Goal: Communication & Community: Share content

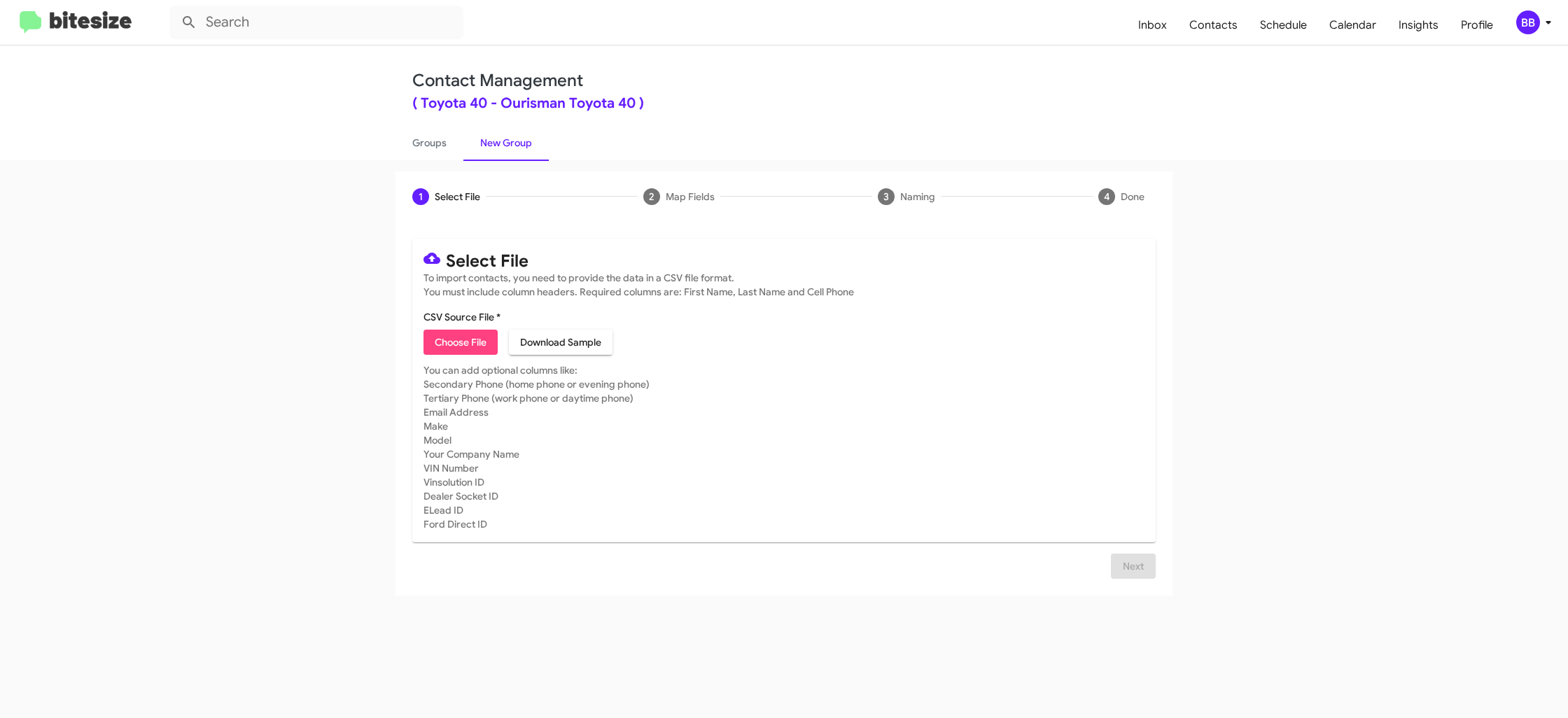
click at [462, 337] on span "Choose File" at bounding box center [461, 342] width 52 height 25
type input "Toyota40_9:11__ALL_[DATE]"
click at [1544, 33] on span "BB" at bounding box center [1536, 23] width 42 height 23
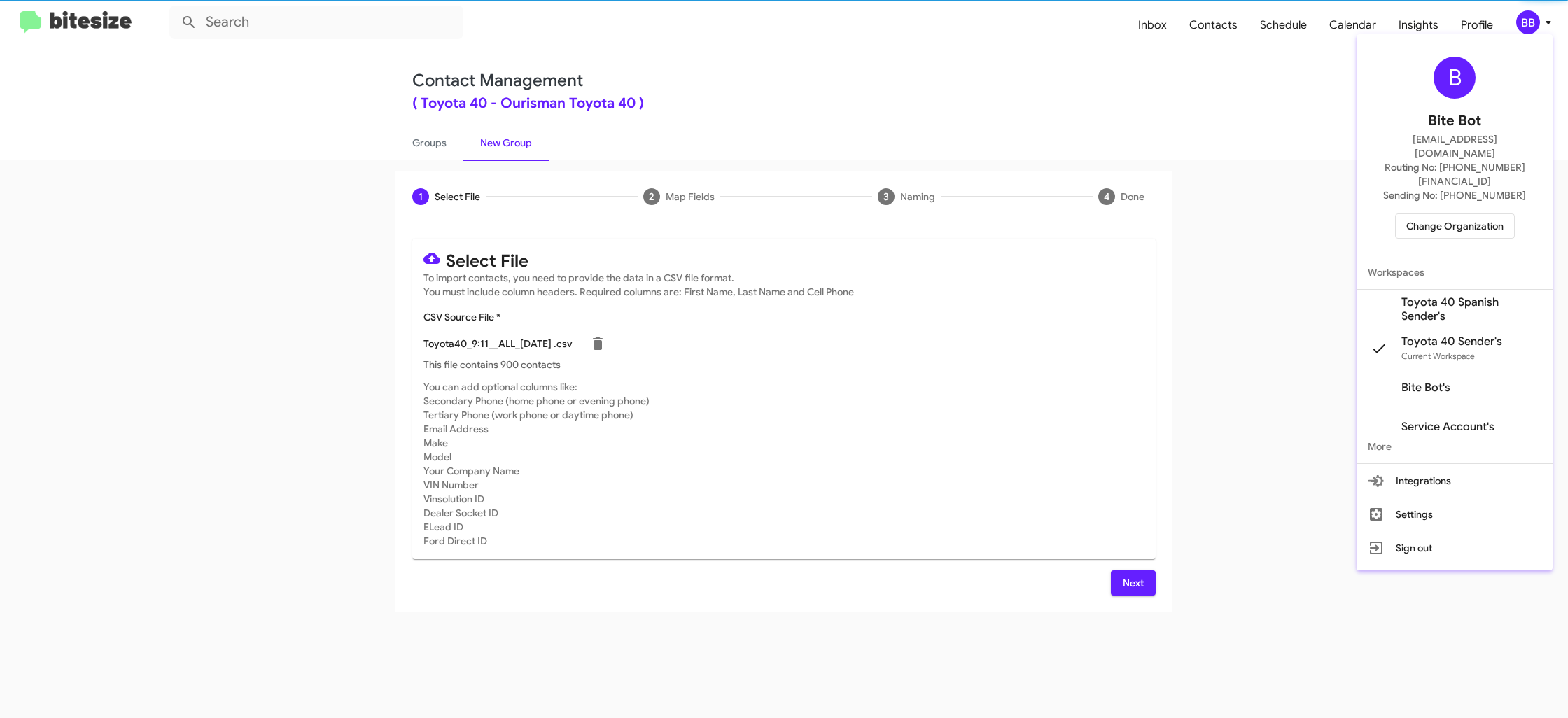
click at [1539, 24] on div at bounding box center [784, 359] width 1568 height 718
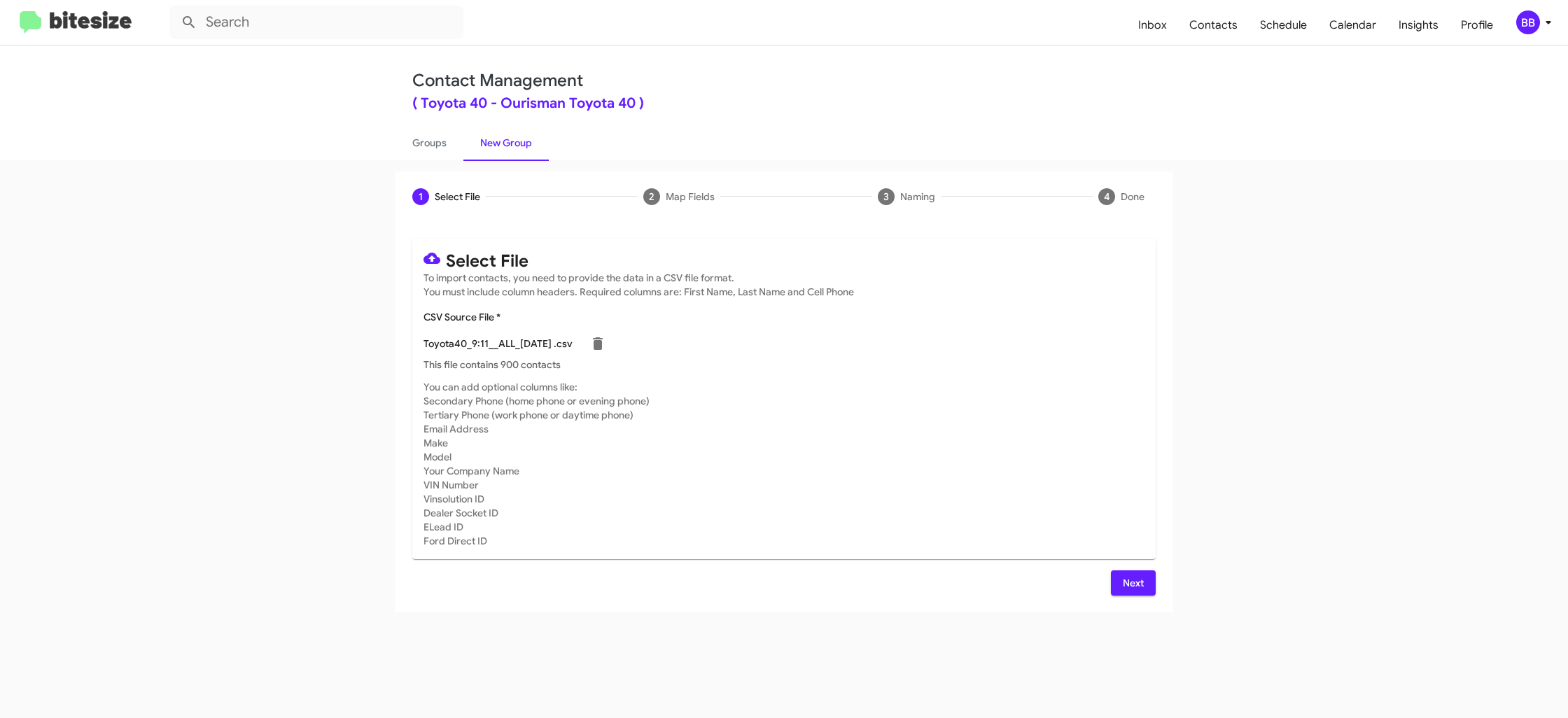
click at [1121, 581] on button "Next" at bounding box center [1133, 583] width 44 height 25
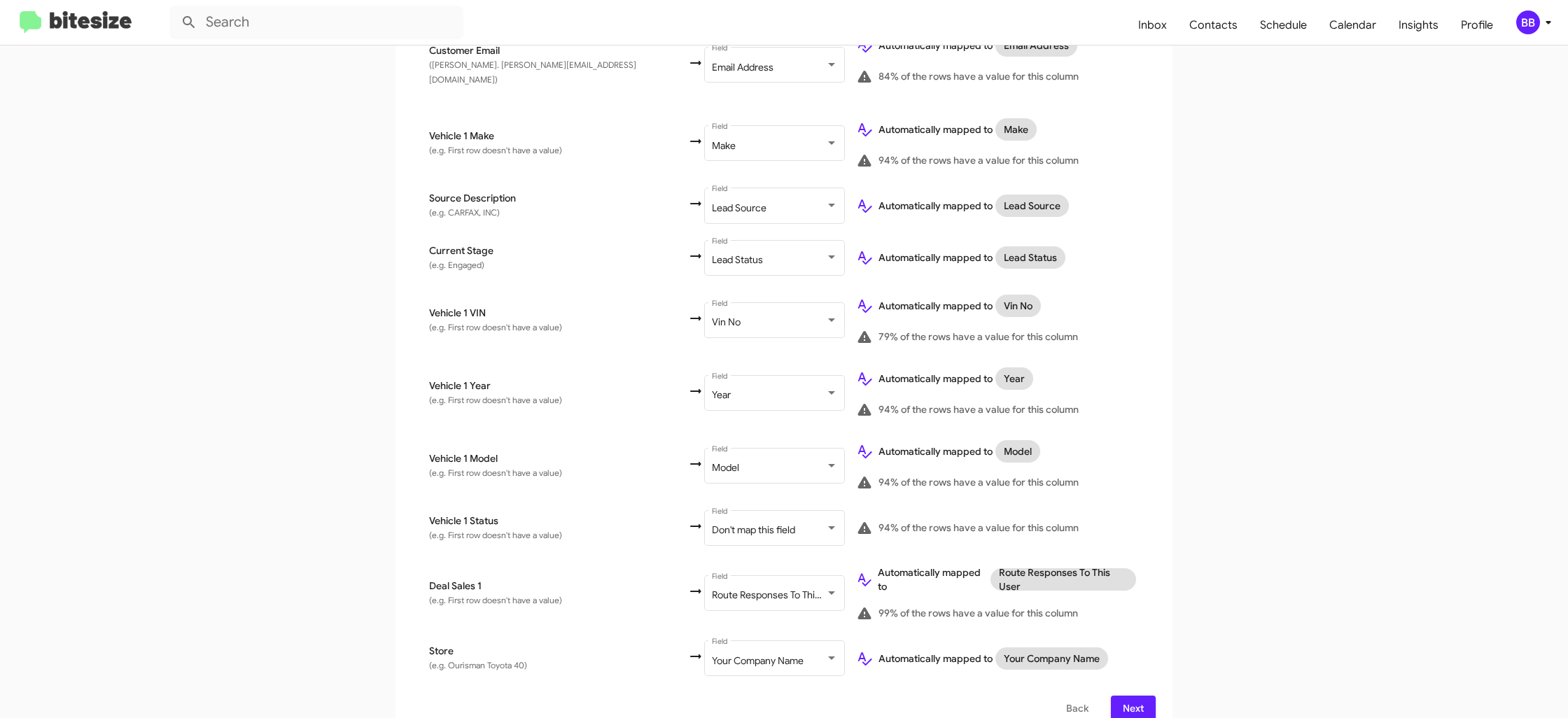
scroll to position [649, 0]
drag, startPoint x: 1146, startPoint y: 689, endPoint x: 1132, endPoint y: 686, distance: 14.3
click at [1146, 694] on button "Next" at bounding box center [1133, 706] width 44 height 25
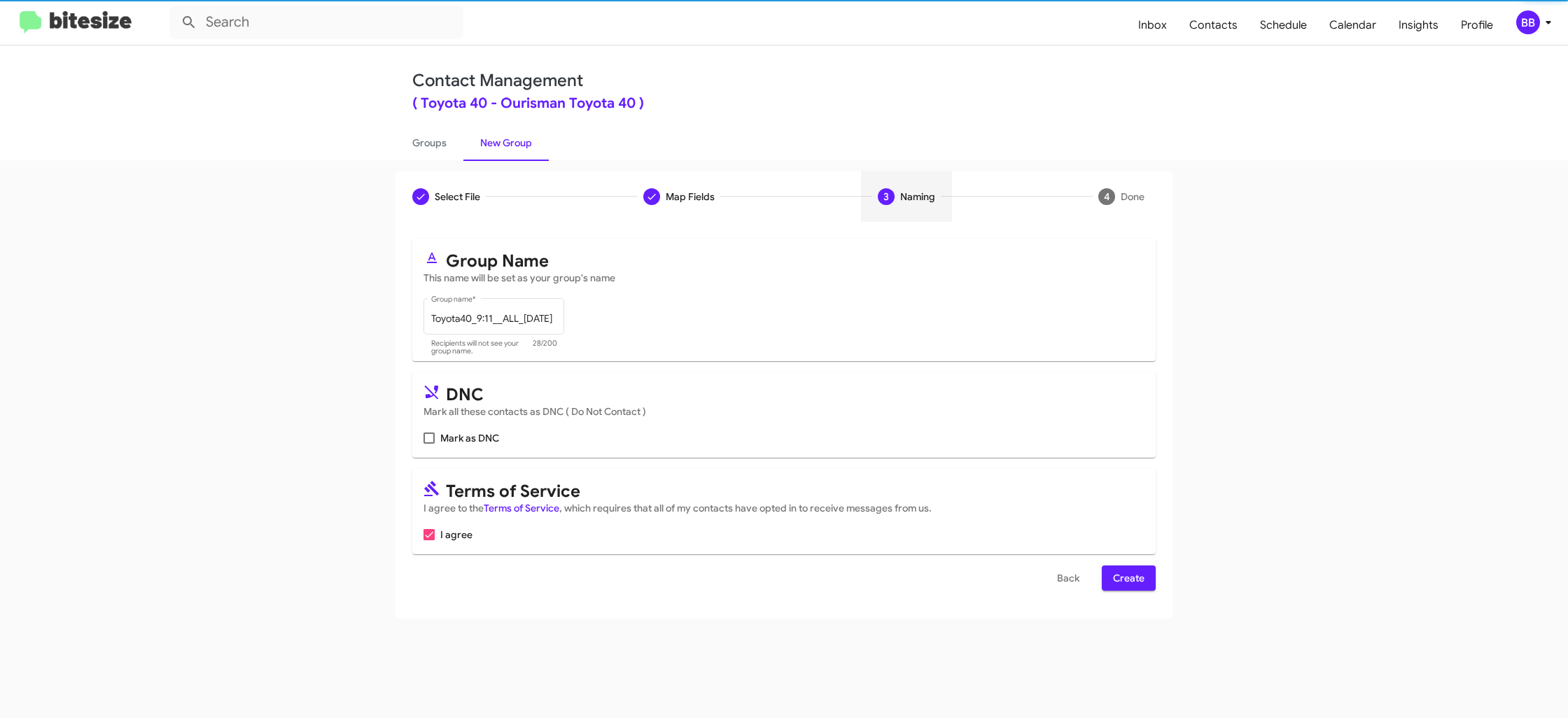
scroll to position [0, 0]
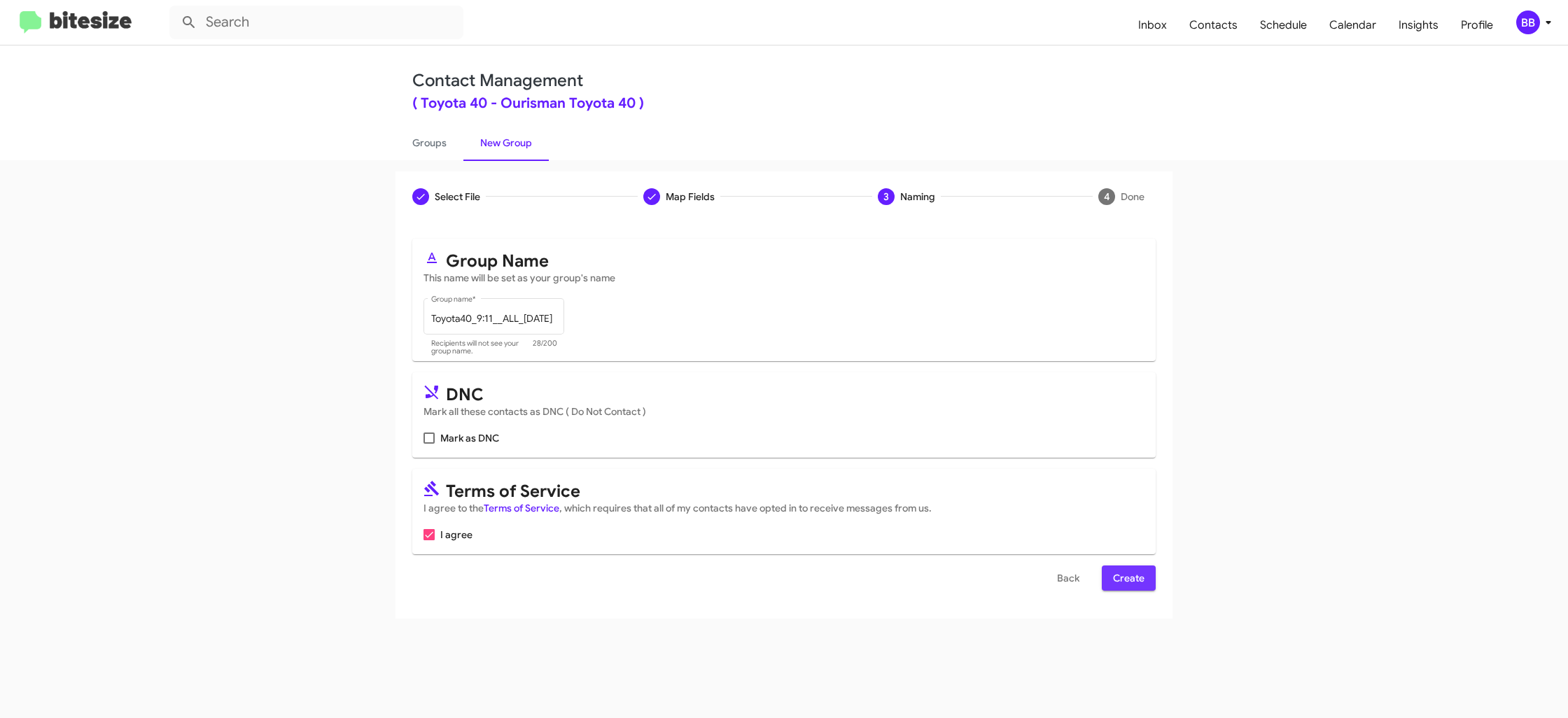
drag, startPoint x: 1133, startPoint y: 585, endPoint x: 800, endPoint y: 32, distance: 645.5
click at [1132, 585] on span "Create" at bounding box center [1128, 578] width 32 height 25
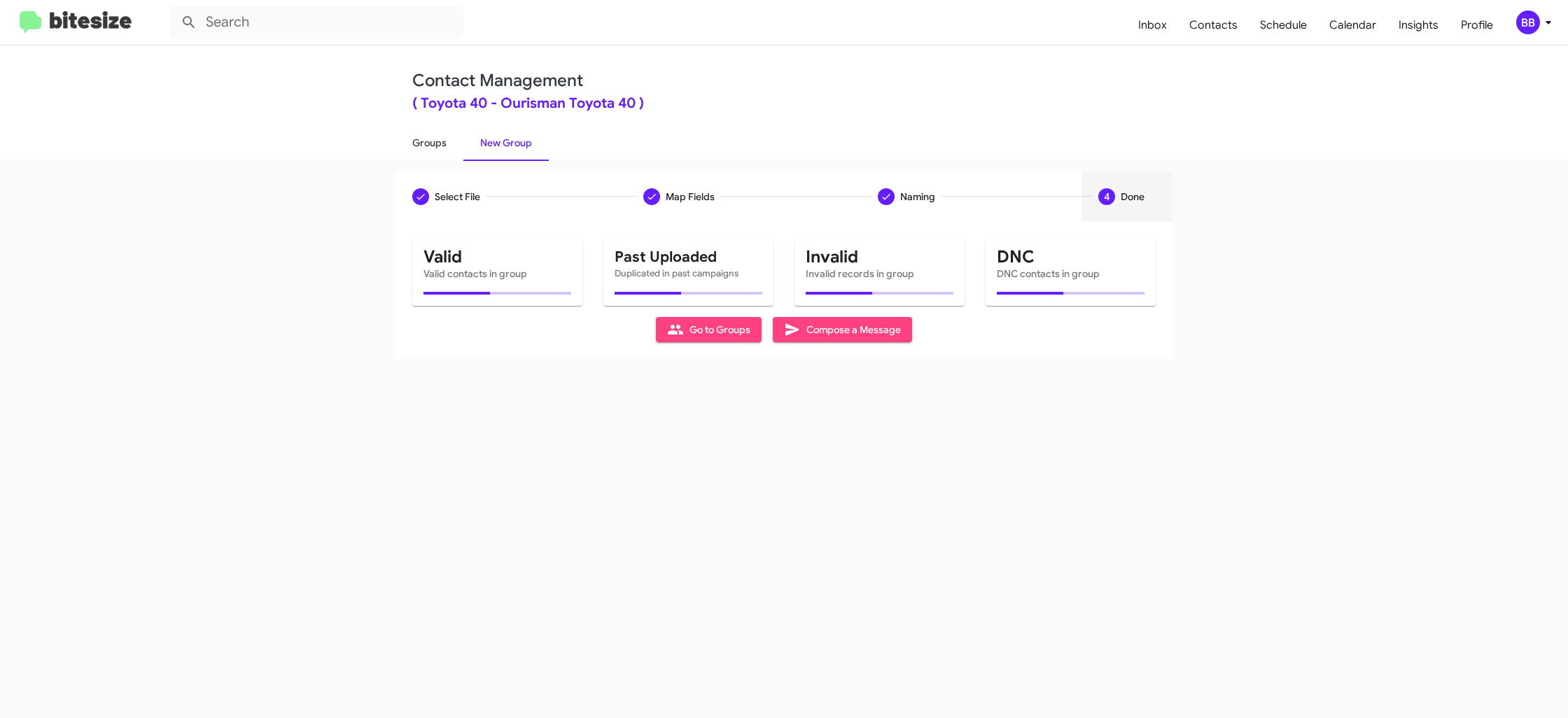
click at [441, 150] on link "Groups" at bounding box center [429, 142] width 68 height 36
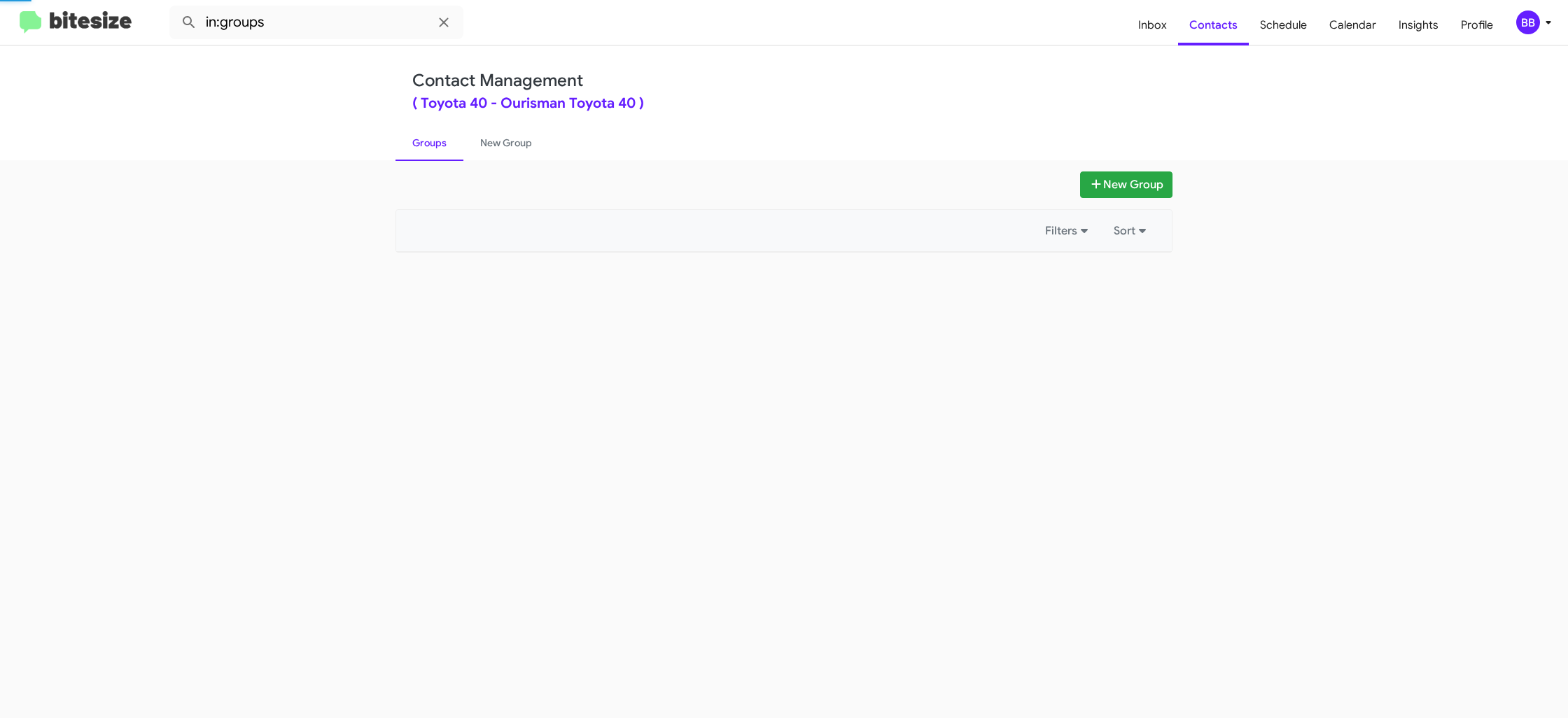
click at [441, 150] on link "Groups" at bounding box center [429, 142] width 68 height 36
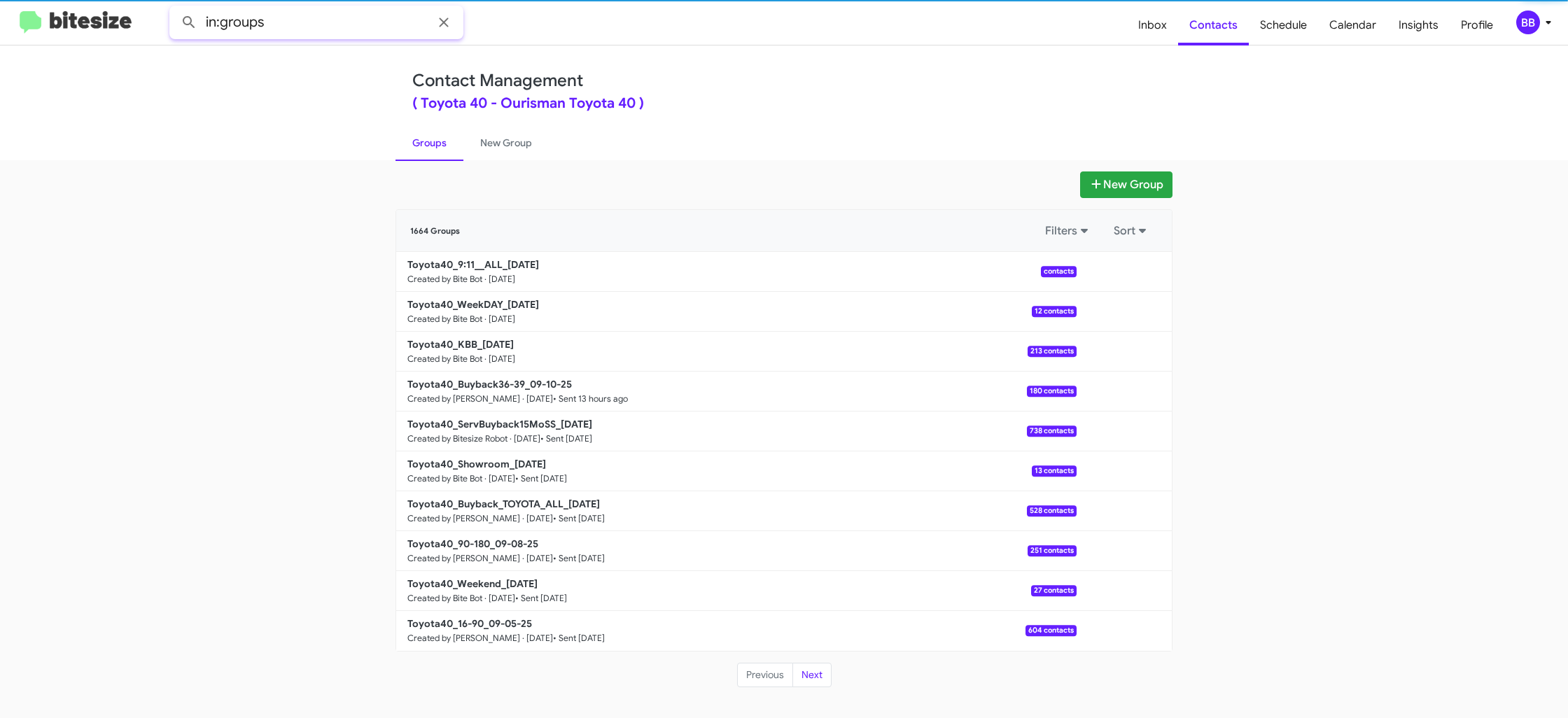
click at [347, 28] on input "in:groups" at bounding box center [316, 23] width 294 height 34
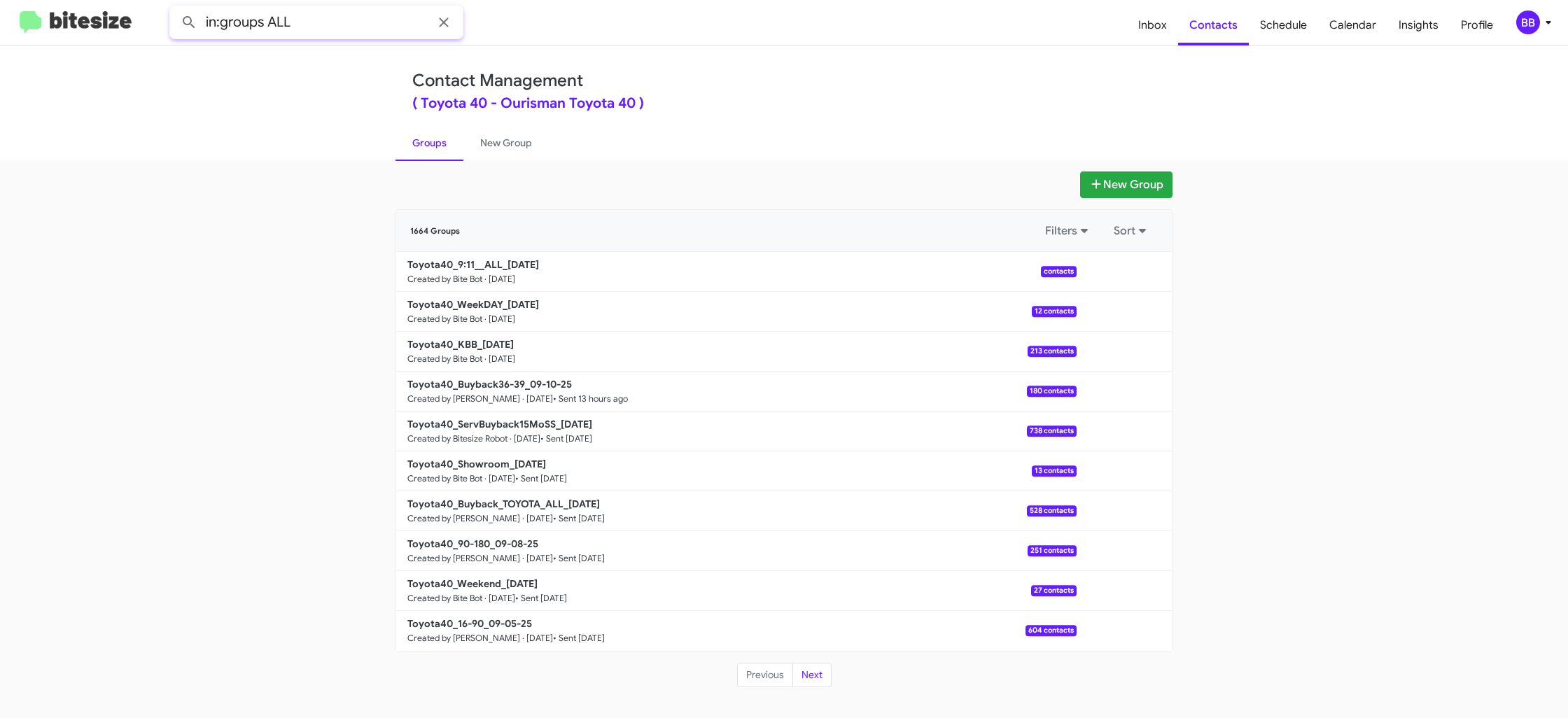
type input "in:groups ALL"
click at [175, 8] on button at bounding box center [189, 22] width 28 height 28
drag, startPoint x: 492, startPoint y: 142, endPoint x: 470, endPoint y: 143, distance: 22.0
click at [492, 142] on link "New Group" at bounding box center [506, 142] width 86 height 36
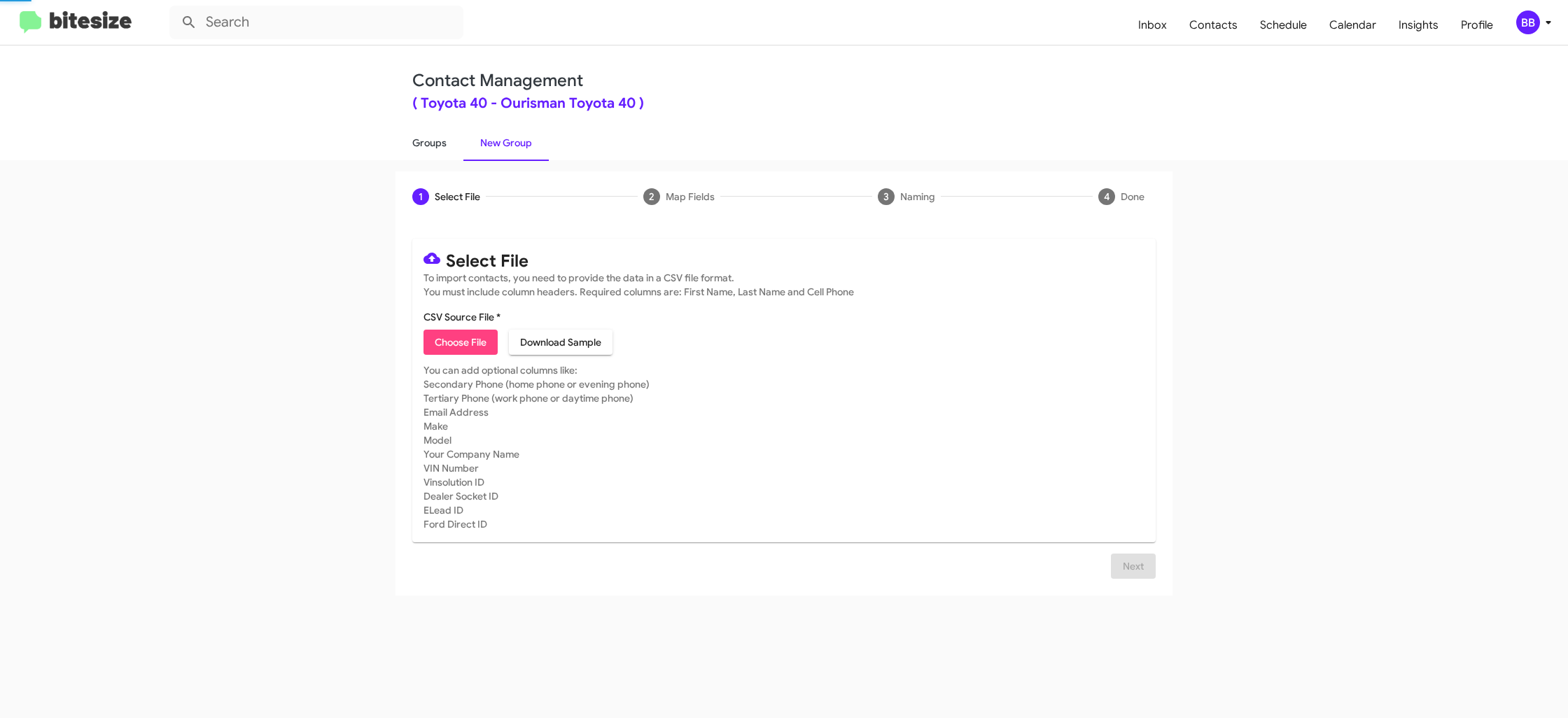
click at [430, 144] on link "Groups" at bounding box center [429, 142] width 68 height 36
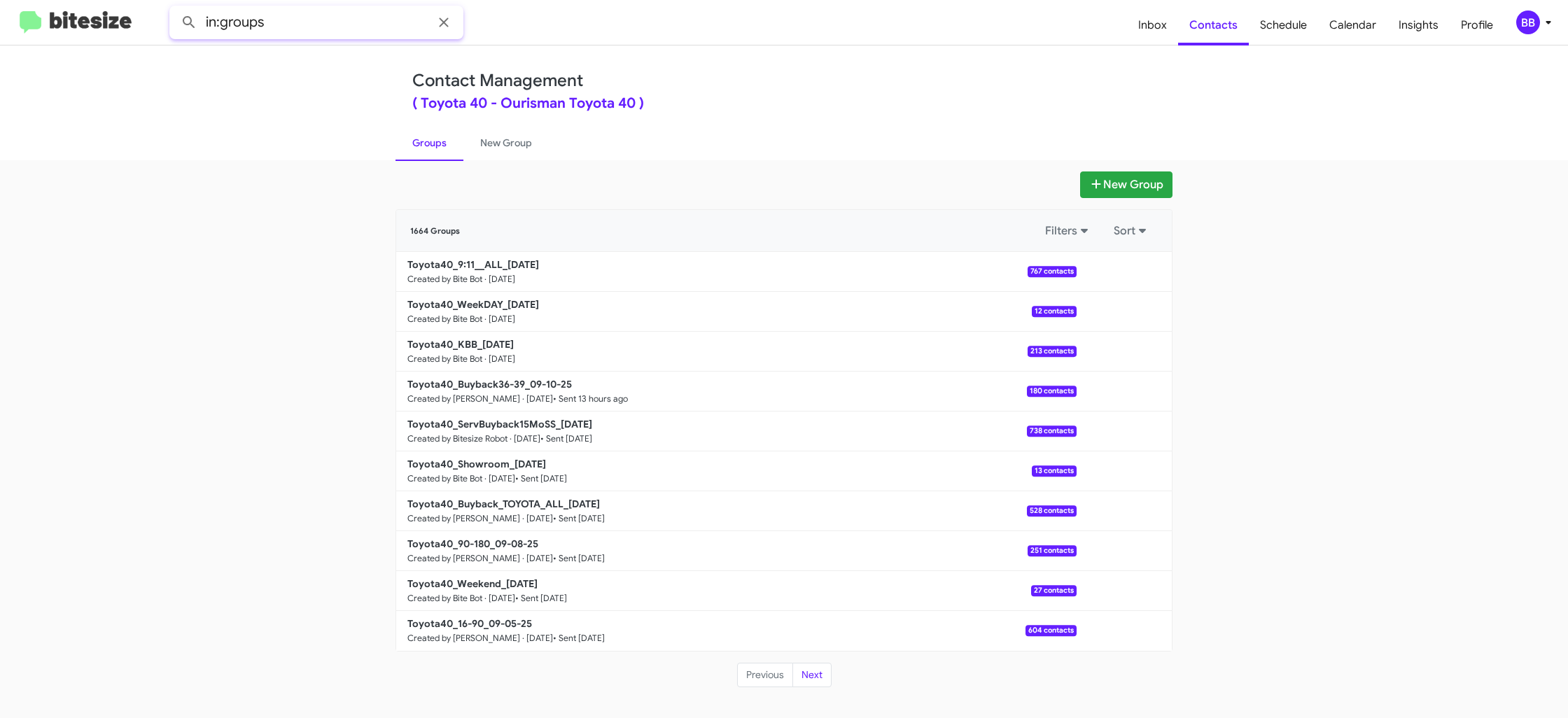
click at [331, 28] on input "in:groups" at bounding box center [316, 23] width 294 height 34
type input "in:groups Al"
click at [175, 8] on button at bounding box center [189, 22] width 28 height 28
click at [495, 140] on link "New Group" at bounding box center [506, 142] width 86 height 36
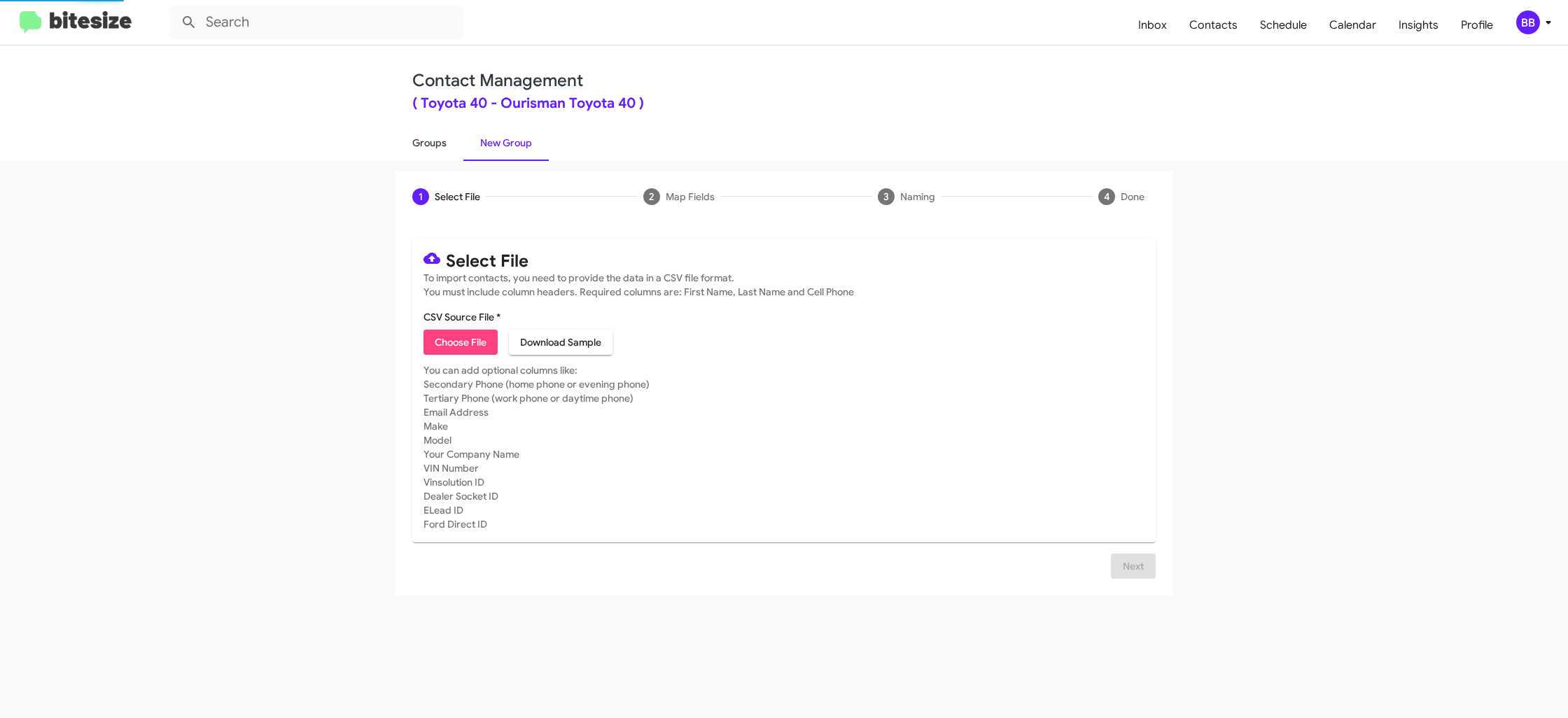
click at [439, 138] on link "Groups" at bounding box center [429, 142] width 68 height 36
type input "in:groups"
click at [439, 138] on link "Groups" at bounding box center [429, 142] width 68 height 36
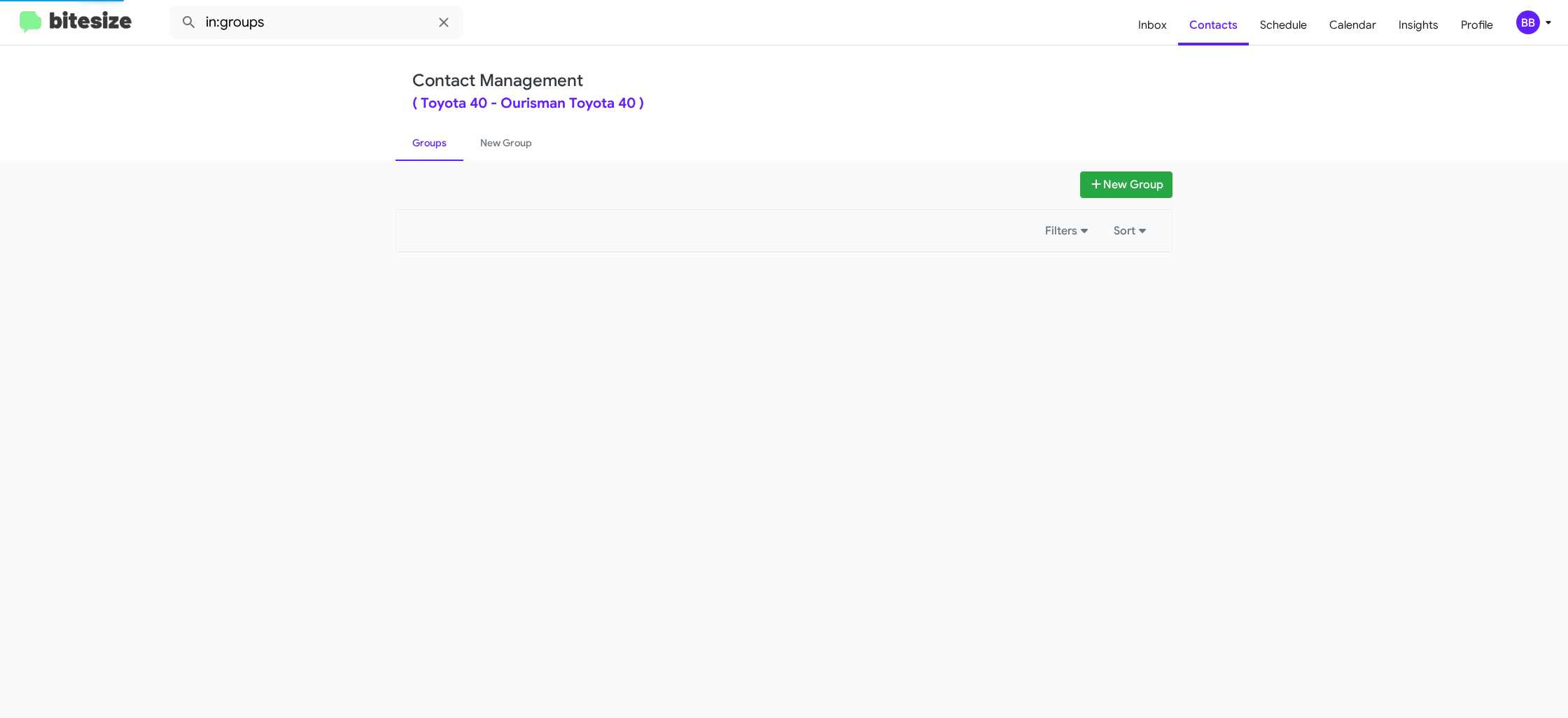
drag, startPoint x: 439, startPoint y: 138, endPoint x: 808, endPoint y: 232, distance: 380.8
click at [439, 136] on link "Groups" at bounding box center [429, 142] width 68 height 36
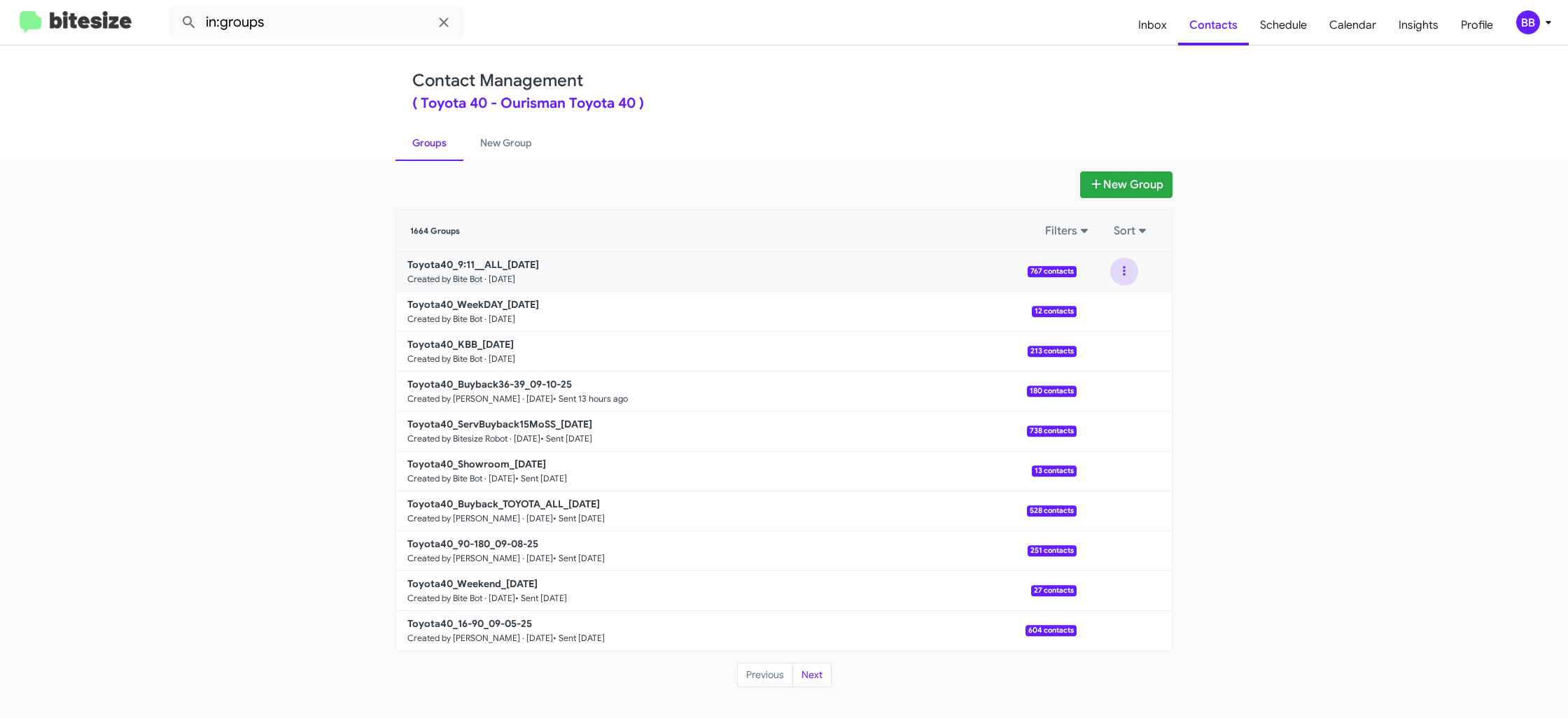
drag, startPoint x: 1113, startPoint y: 272, endPoint x: 1111, endPoint y: 285, distance: 13.2
click at [1113, 273] on button at bounding box center [1123, 271] width 28 height 28
click at [1109, 294] on button "View contacts" at bounding box center [1081, 310] width 112 height 34
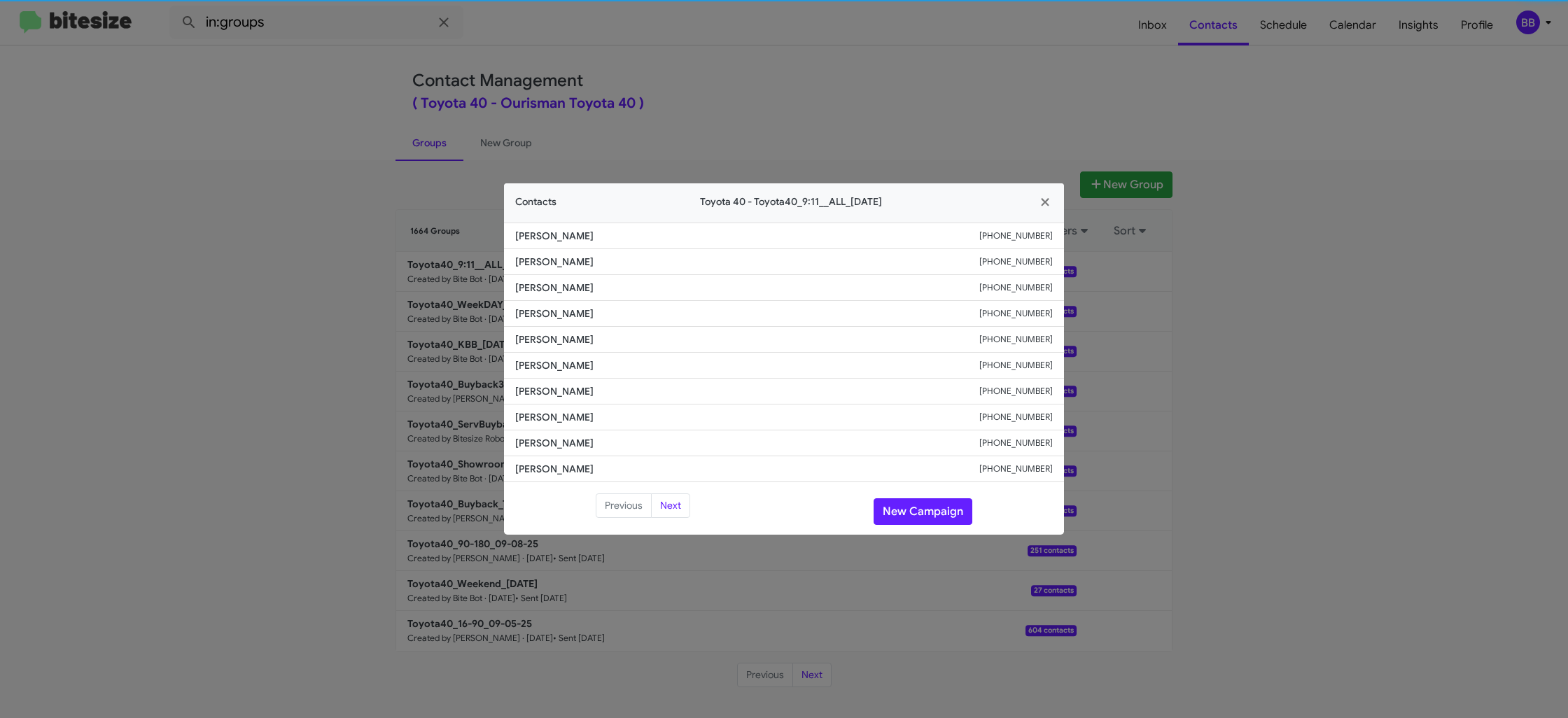
click at [586, 361] on span "[PERSON_NAME]" at bounding box center [747, 365] width 464 height 14
copy span "[PERSON_NAME]"
click at [914, 513] on button "New Campaign" at bounding box center [923, 512] width 99 height 27
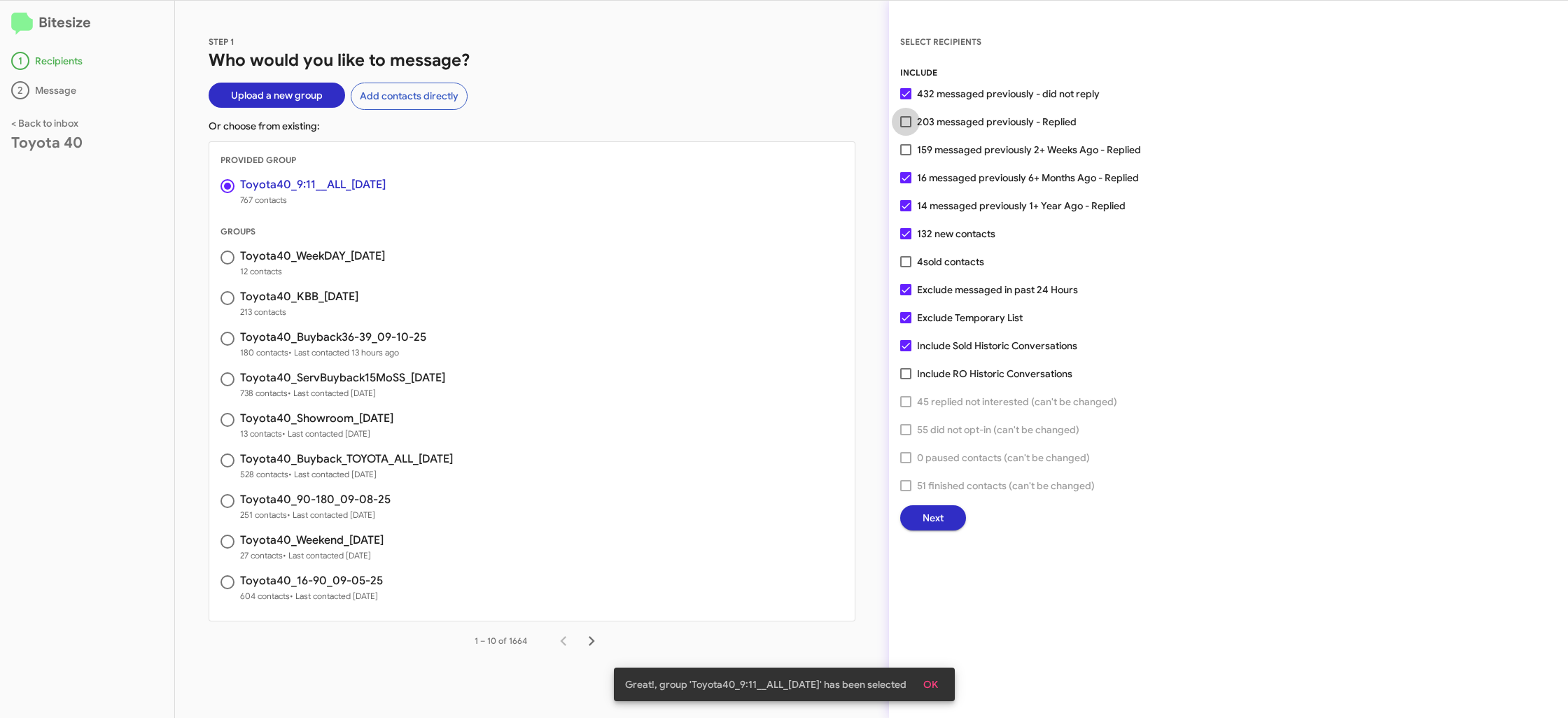
click at [930, 122] on span "203 messaged previously - Replied" at bounding box center [997, 122] width 159 height 17
click at [905, 127] on input "203 messaged previously - Replied" at bounding box center [905, 127] width 1 height 1
checkbox input "true"
click at [930, 515] on span "Next" at bounding box center [932, 518] width 21 height 25
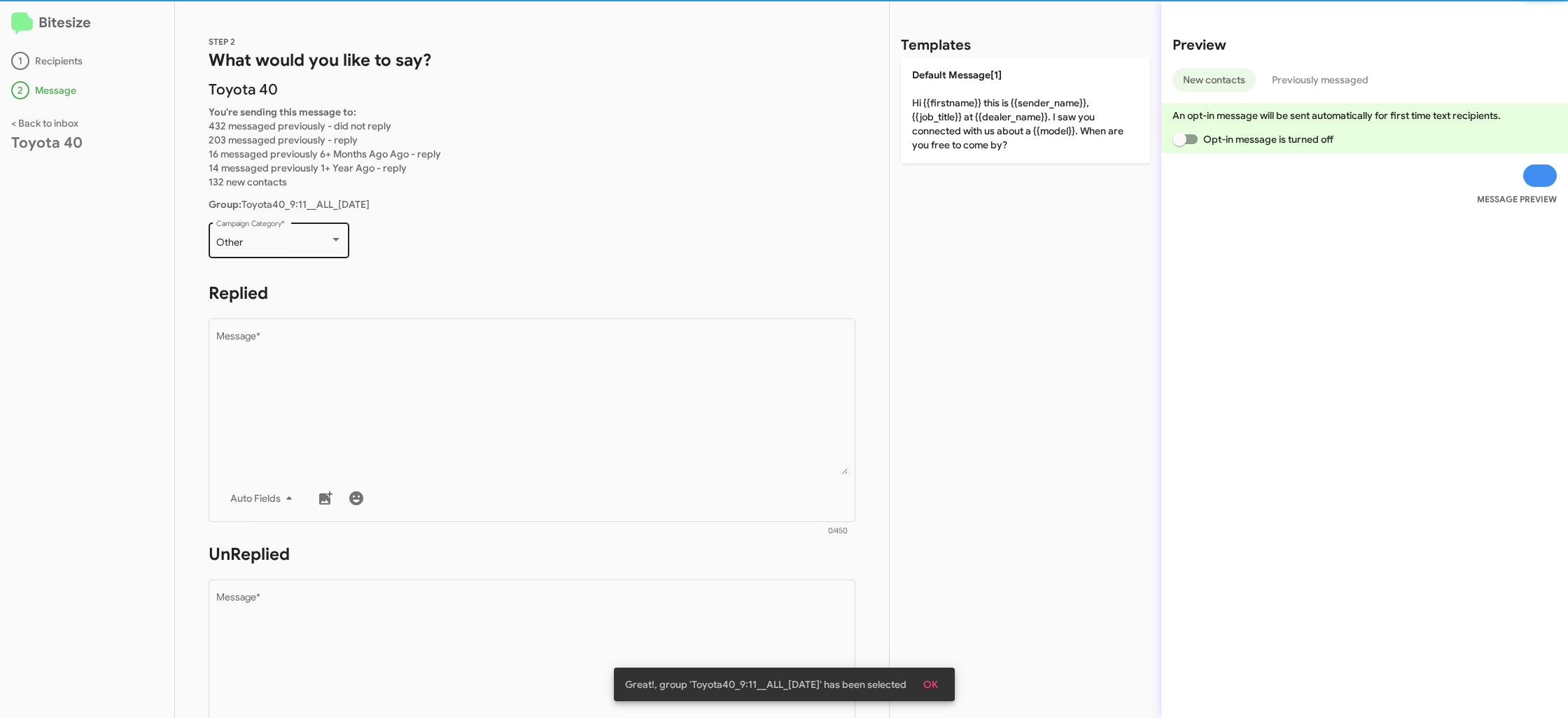
click at [306, 238] on div "Other" at bounding box center [273, 242] width 113 height 11
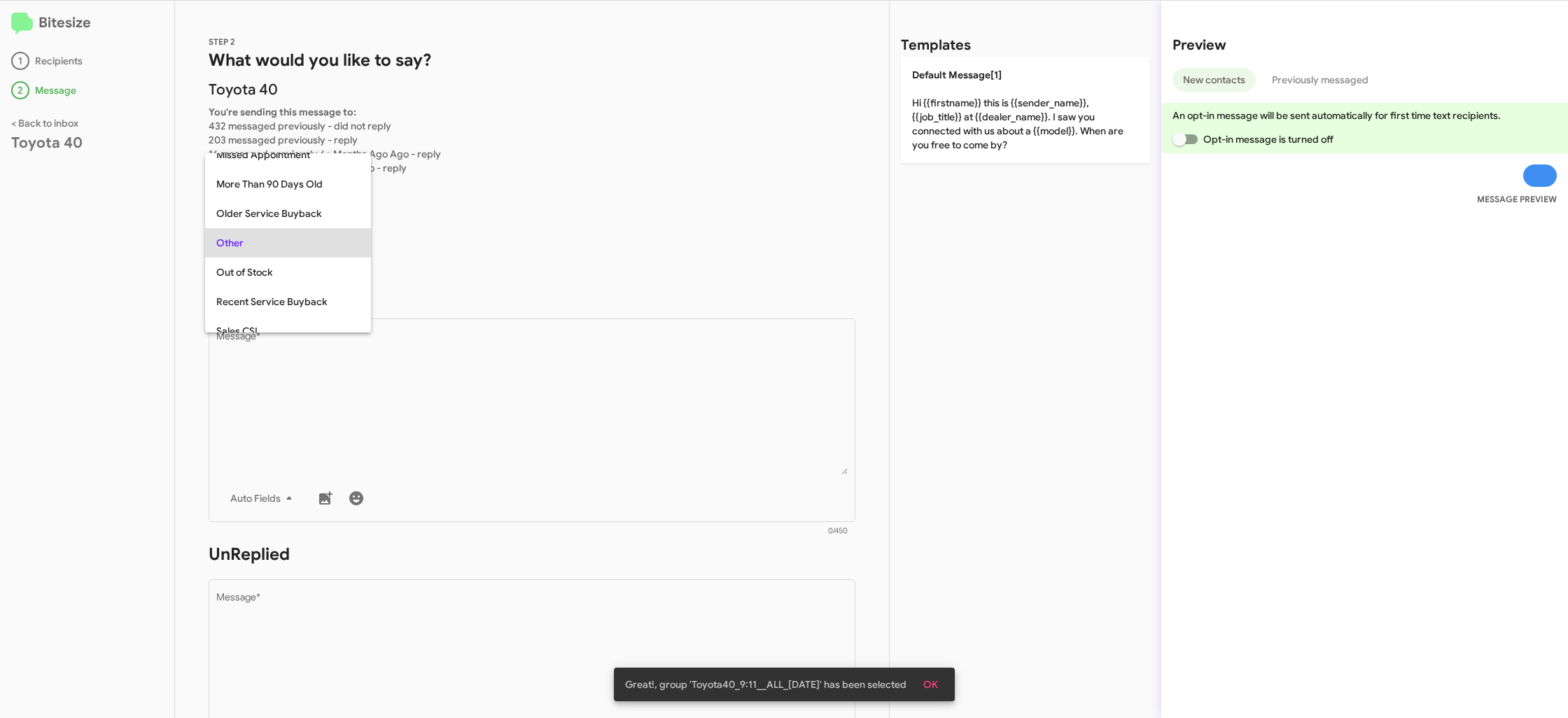
scroll to position [438, 0]
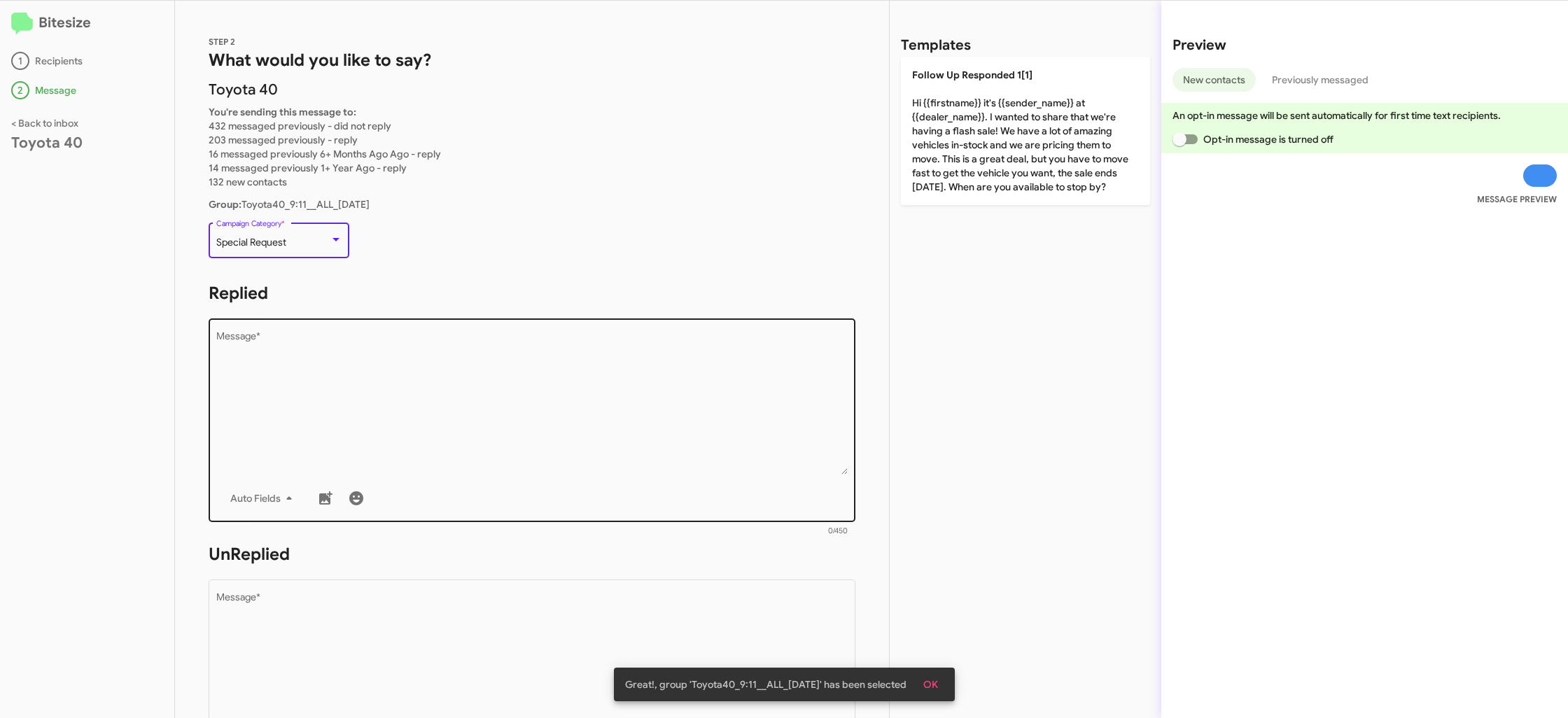
click at [580, 425] on textarea "Message *" at bounding box center [532, 403] width 632 height 143
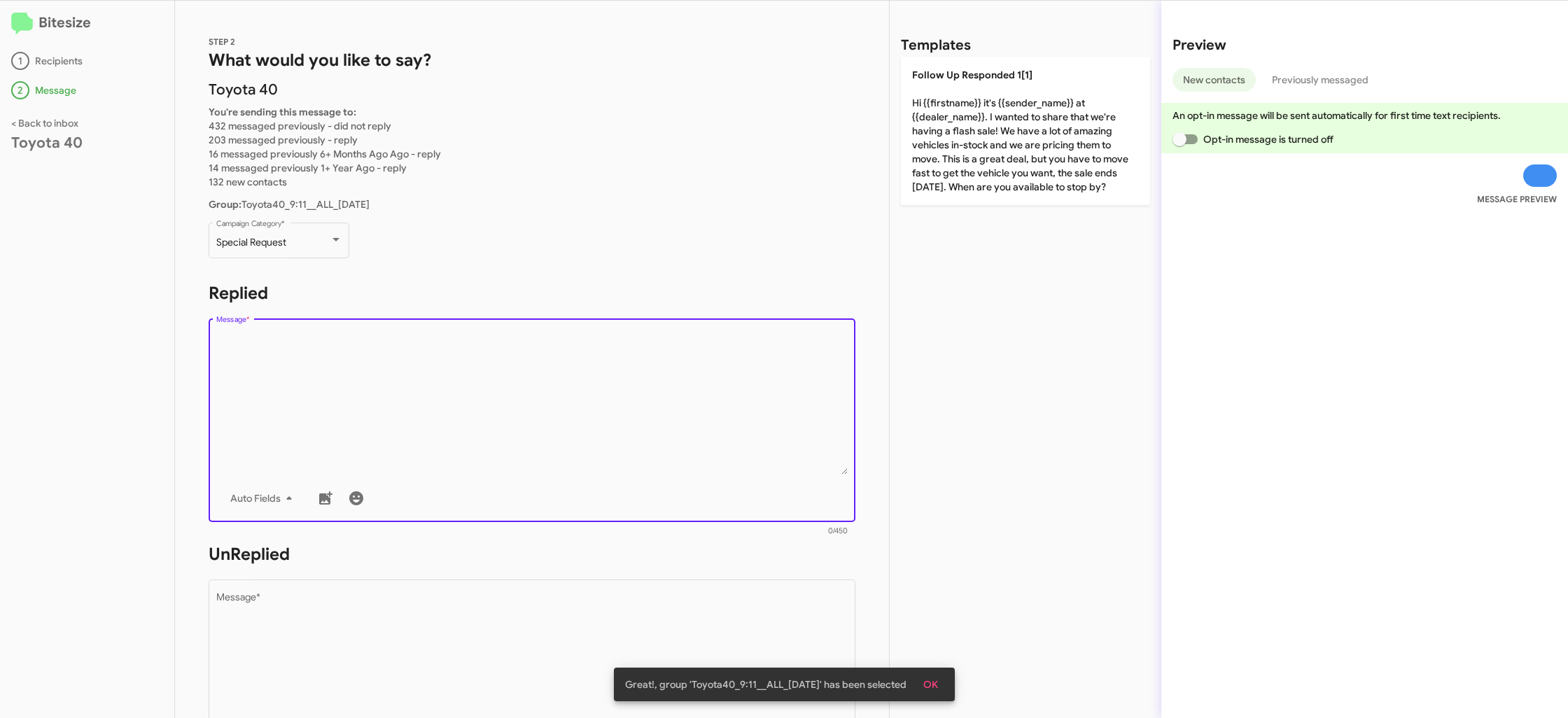
paste textarea ""Hi {{firstname}} it's {{sender_name}} at {{dealer_name}}. [DATE] is 9/11, and …"
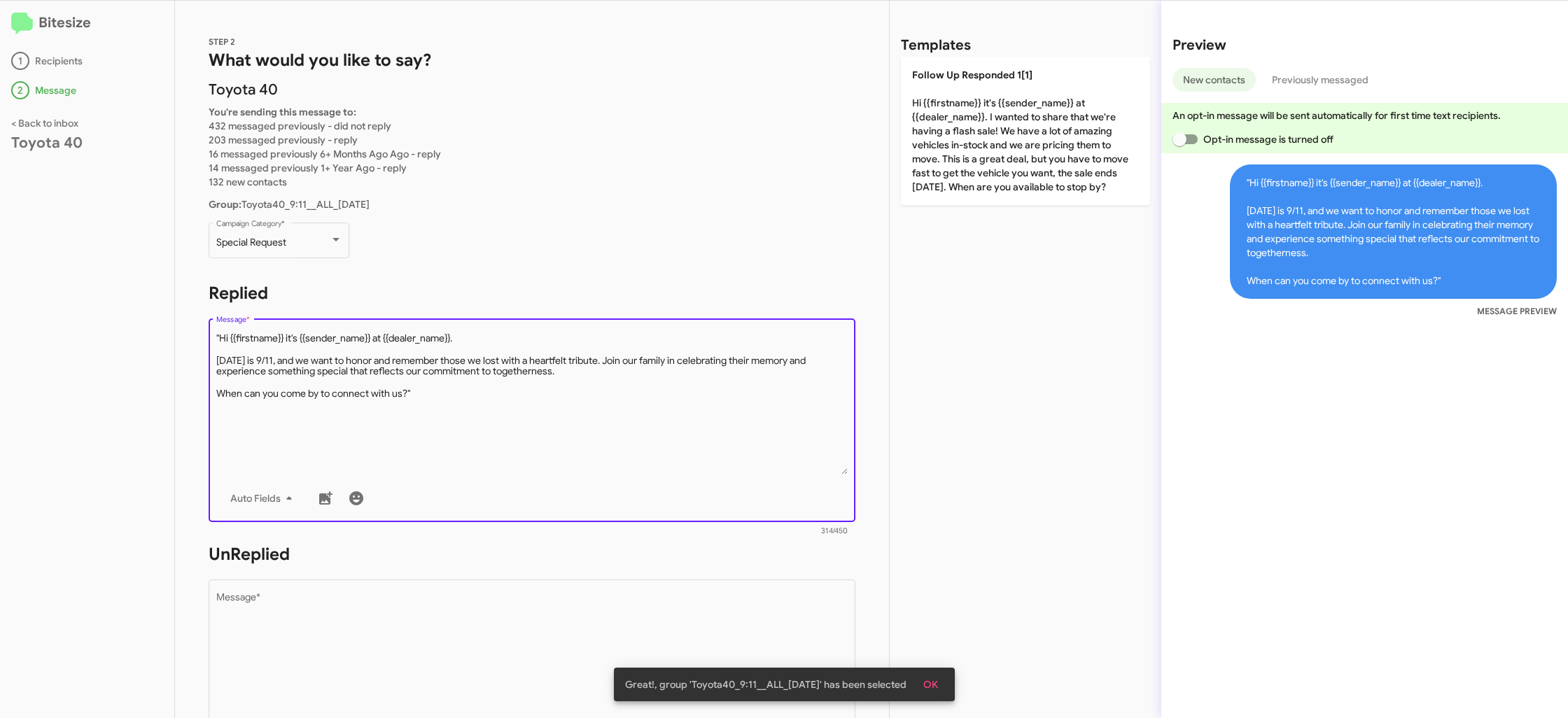
type textarea ""Hi {{firstname}} it's {{sender_name}} at {{dealer_name}}. [DATE] is 9/11, and …"
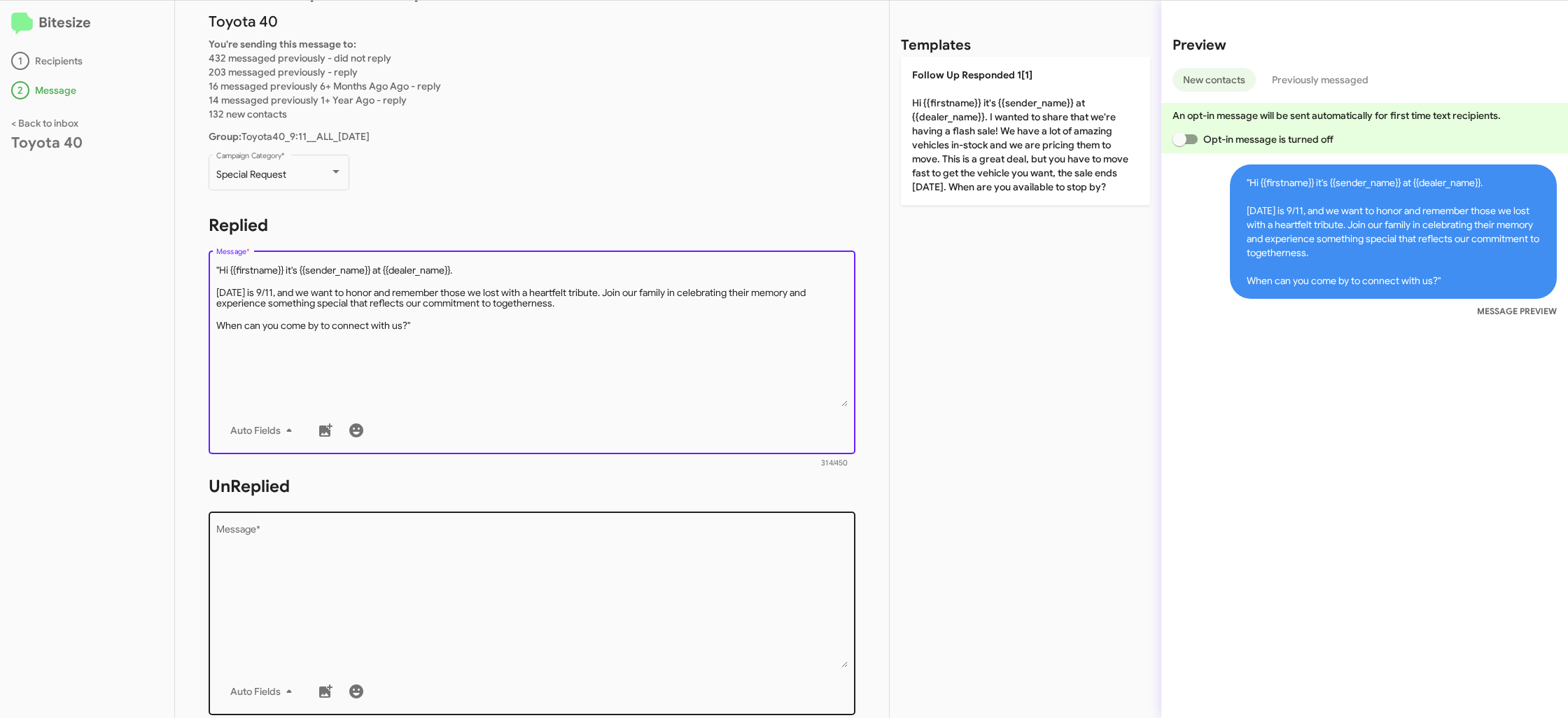
scroll to position [75, 0]
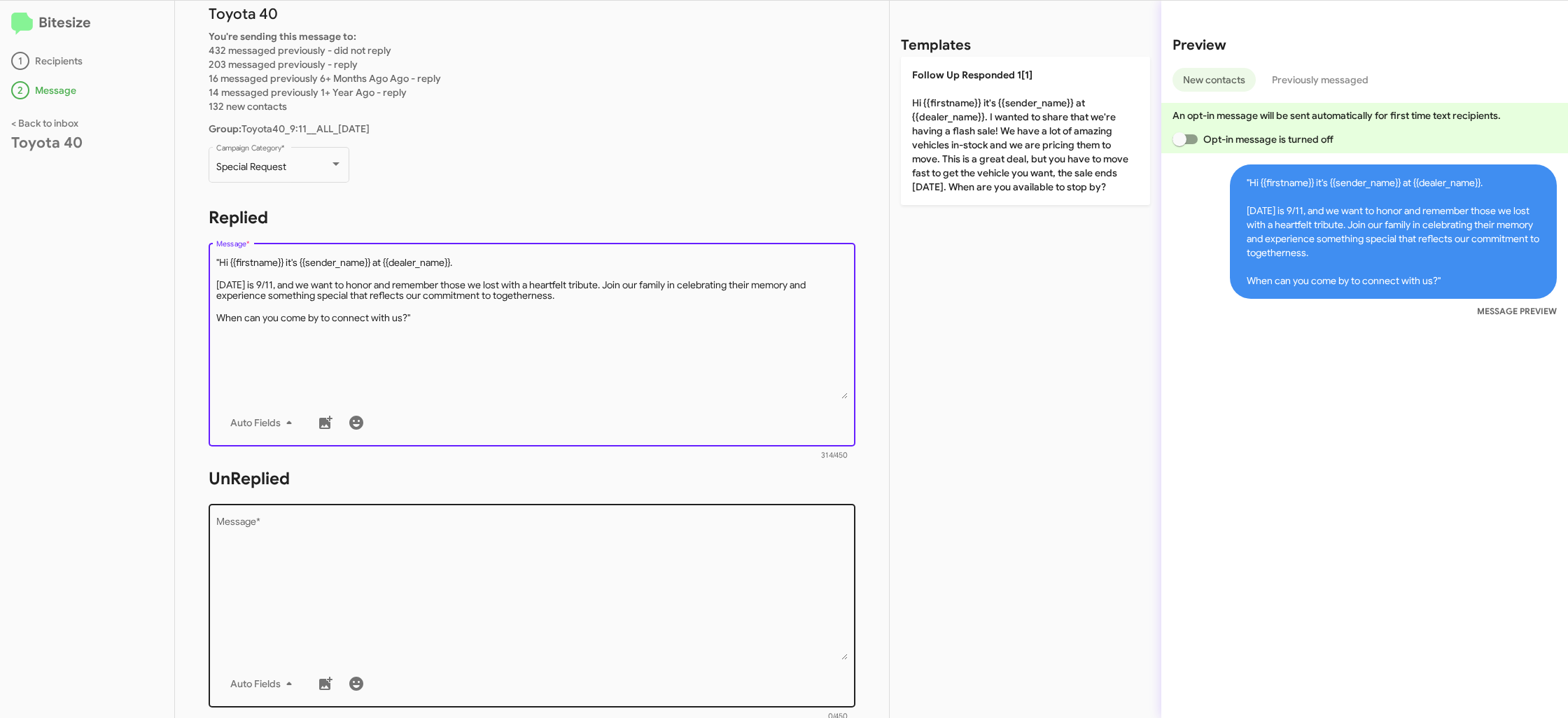
click at [458, 547] on textarea "Message *" at bounding box center [532, 588] width 632 height 143
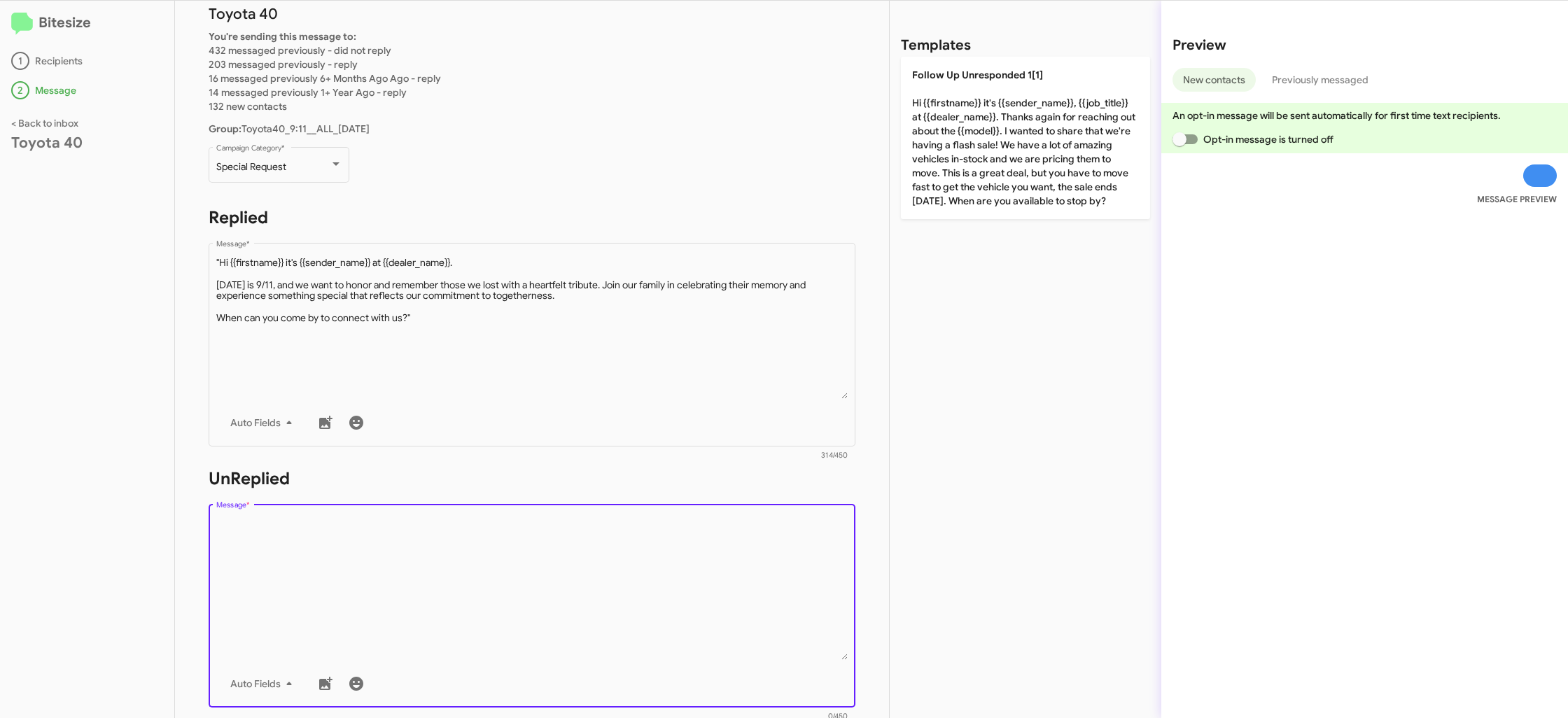
paste textarea ""Hi {{firstname}} it's {{sender_name}}, {{job_title}} at {{dealer_name}}. Thank…"
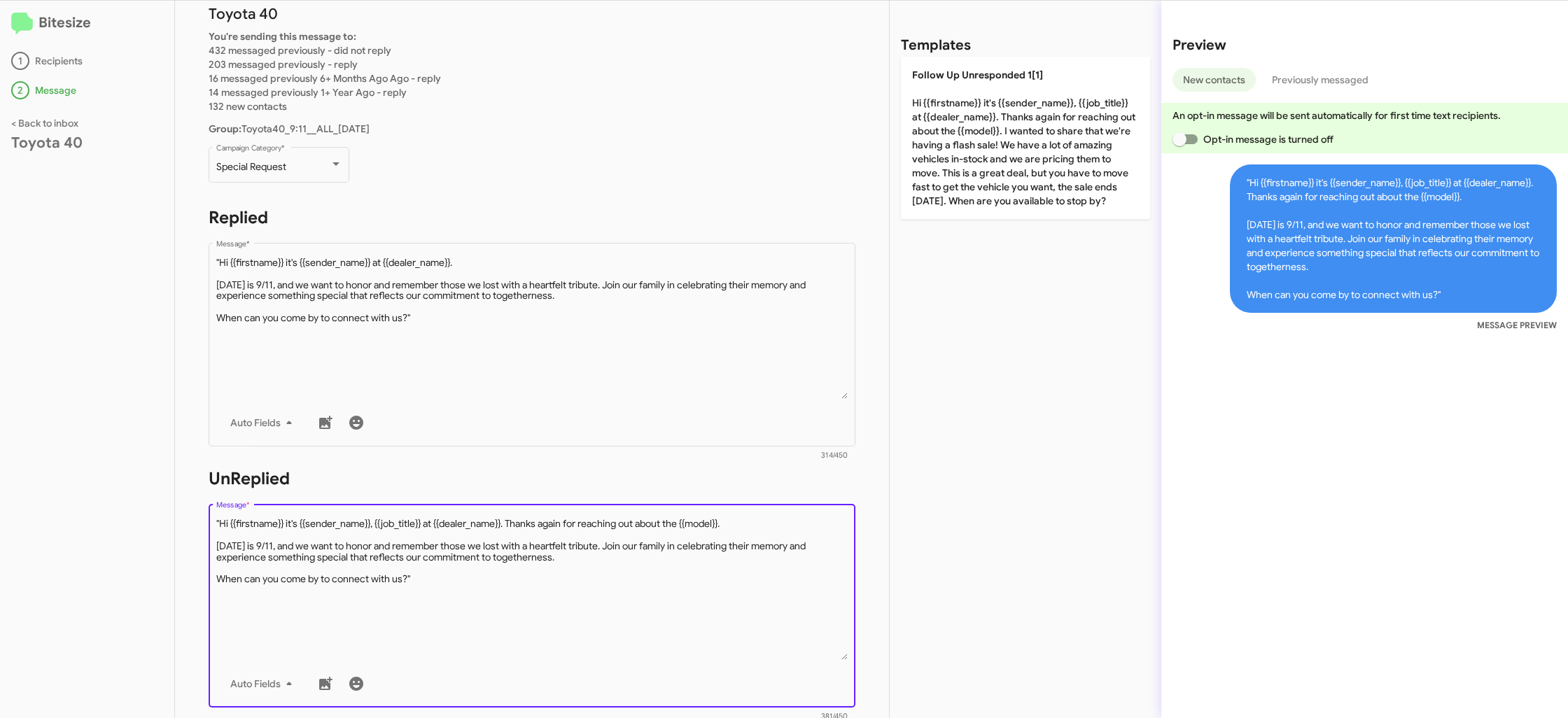
type textarea ""Hi {{firstname}} it's {{sender_name}}, {{job_title}} at {{dealer_name}}. Thank…"
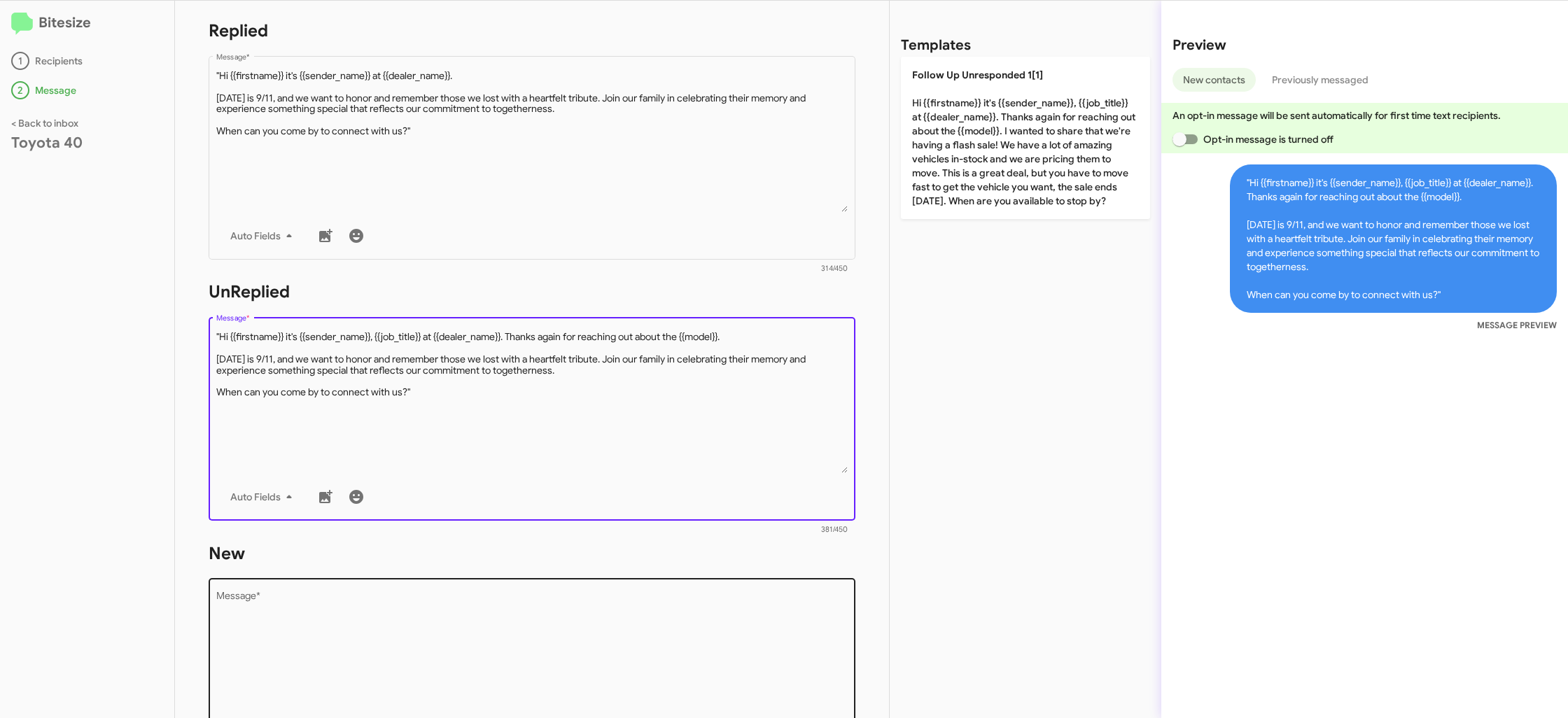
scroll to position [382, 0]
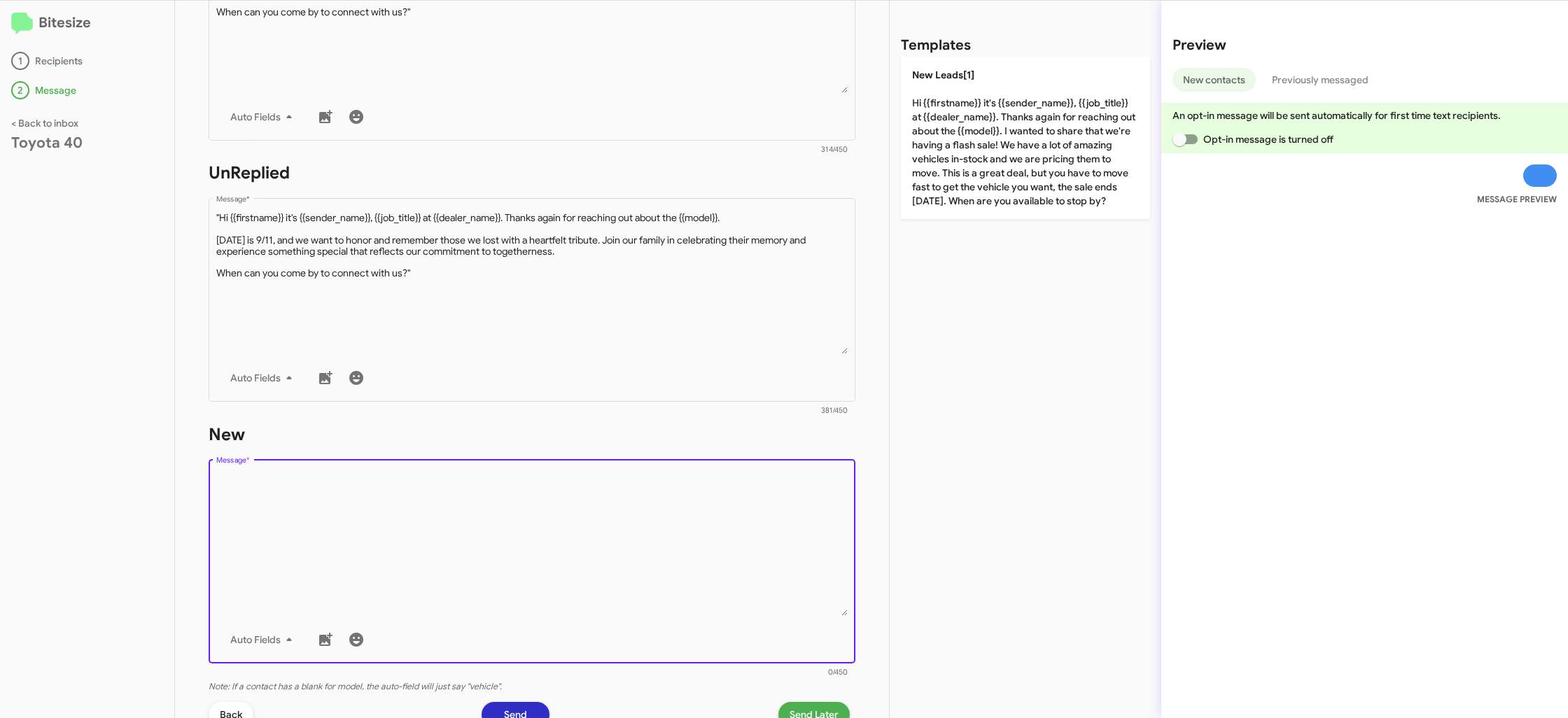
click at [462, 503] on textarea "Message *" at bounding box center [532, 544] width 632 height 143
paste textarea ""Hi {{firstname}} it's {{sender_name}}, {{job_title}} at {{dealer_name}}. Thank…"
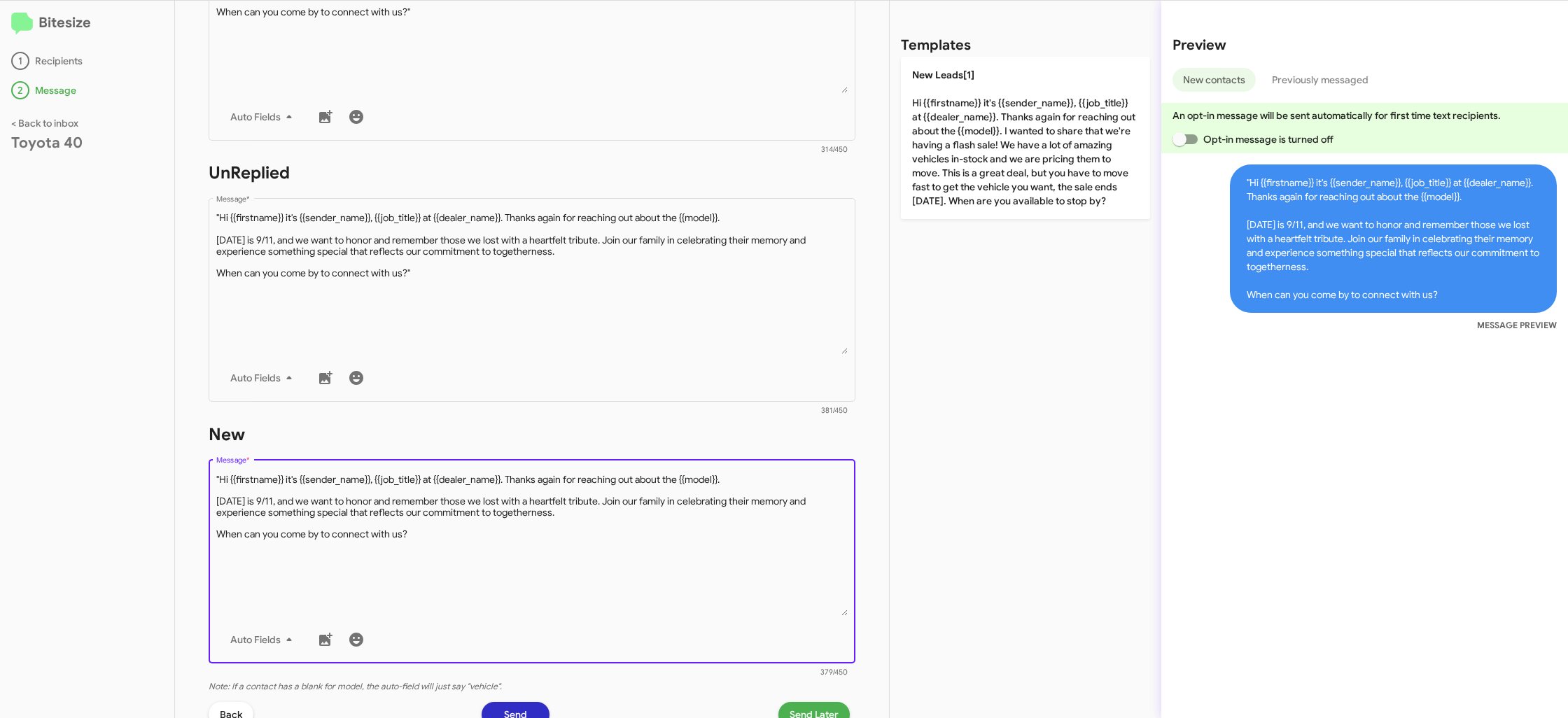
click at [220, 478] on textarea "Message *" at bounding box center [532, 544] width 632 height 143
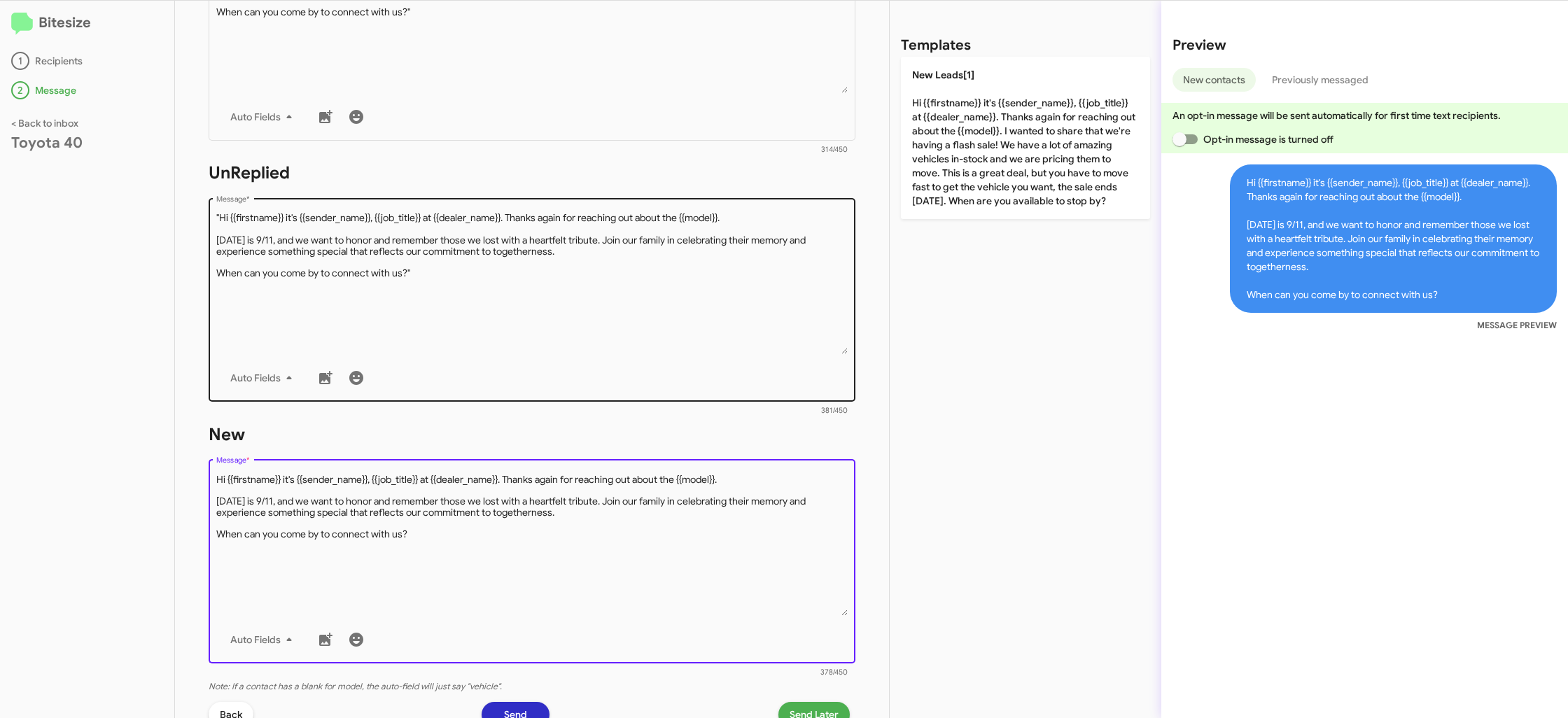
type textarea "Hi {{firstname}} it's {{sender_name}}, {{job_title}} at {{dealer_name}}. Thanks…"
click at [319, 309] on textarea "Message *" at bounding box center [532, 283] width 632 height 143
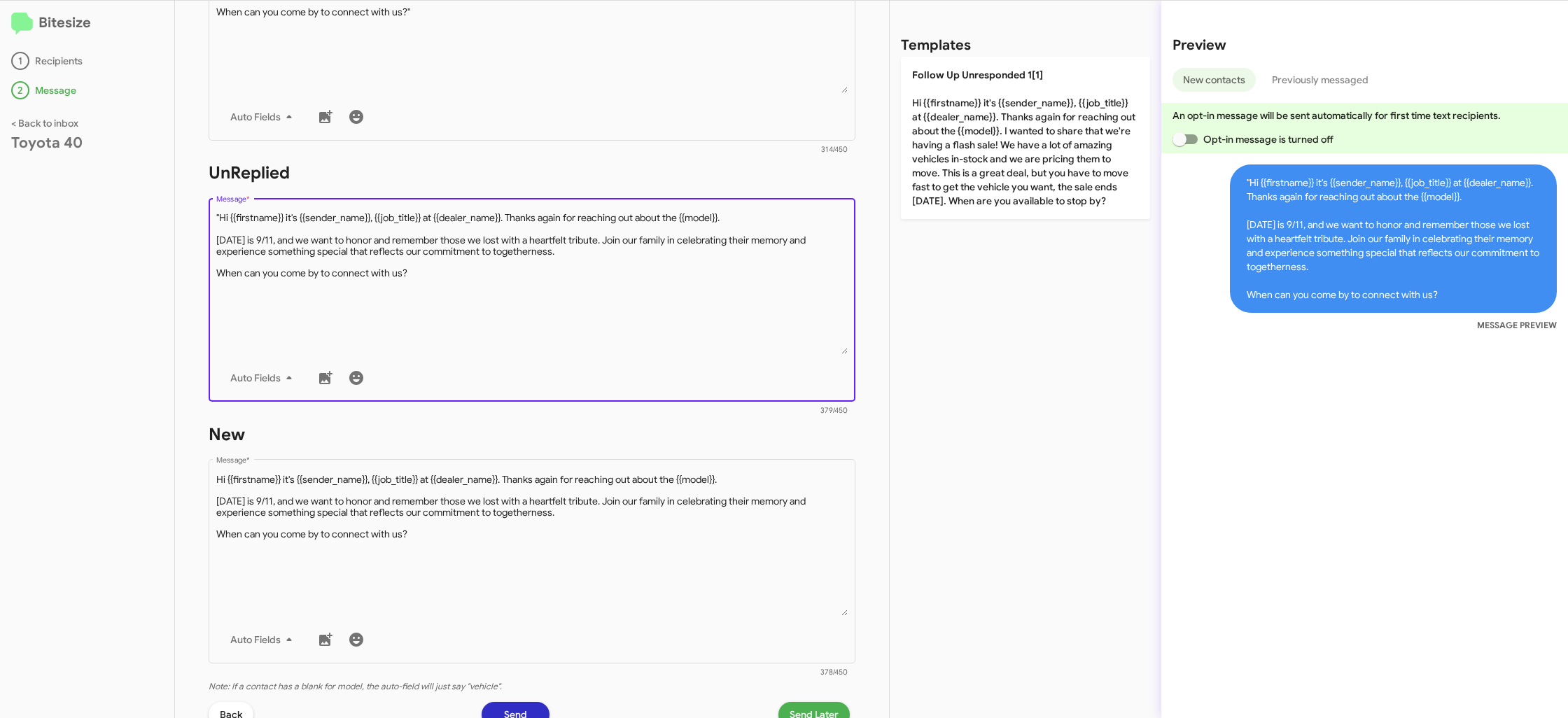
click at [218, 216] on textarea "Message *" at bounding box center [532, 283] width 632 height 143
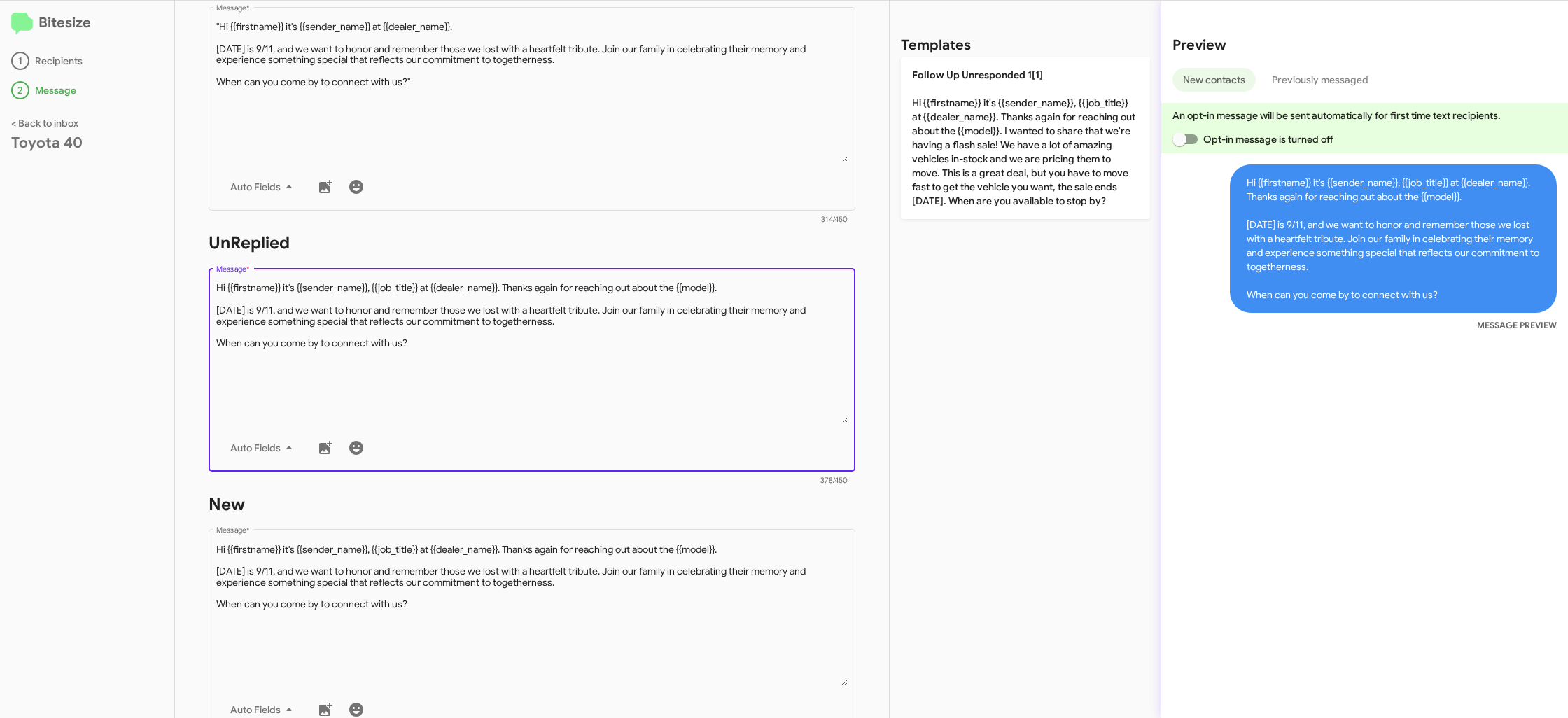
scroll to position [242, 0]
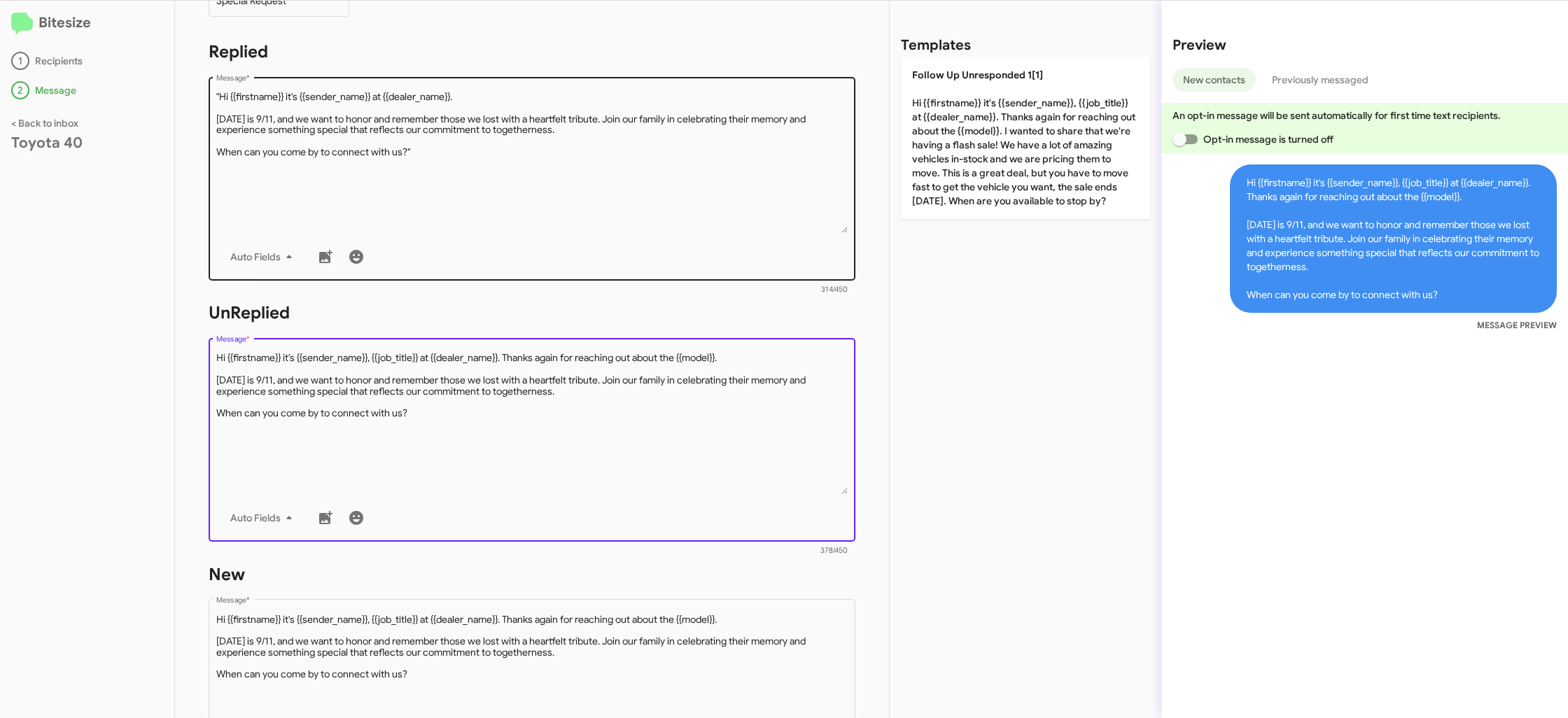
type textarea "Hi {{firstname}} it's {{sender_name}}, {{job_title}} at {{dealer_name}}. Thanks…"
click at [268, 200] on textarea "Message *" at bounding box center [532, 162] width 632 height 143
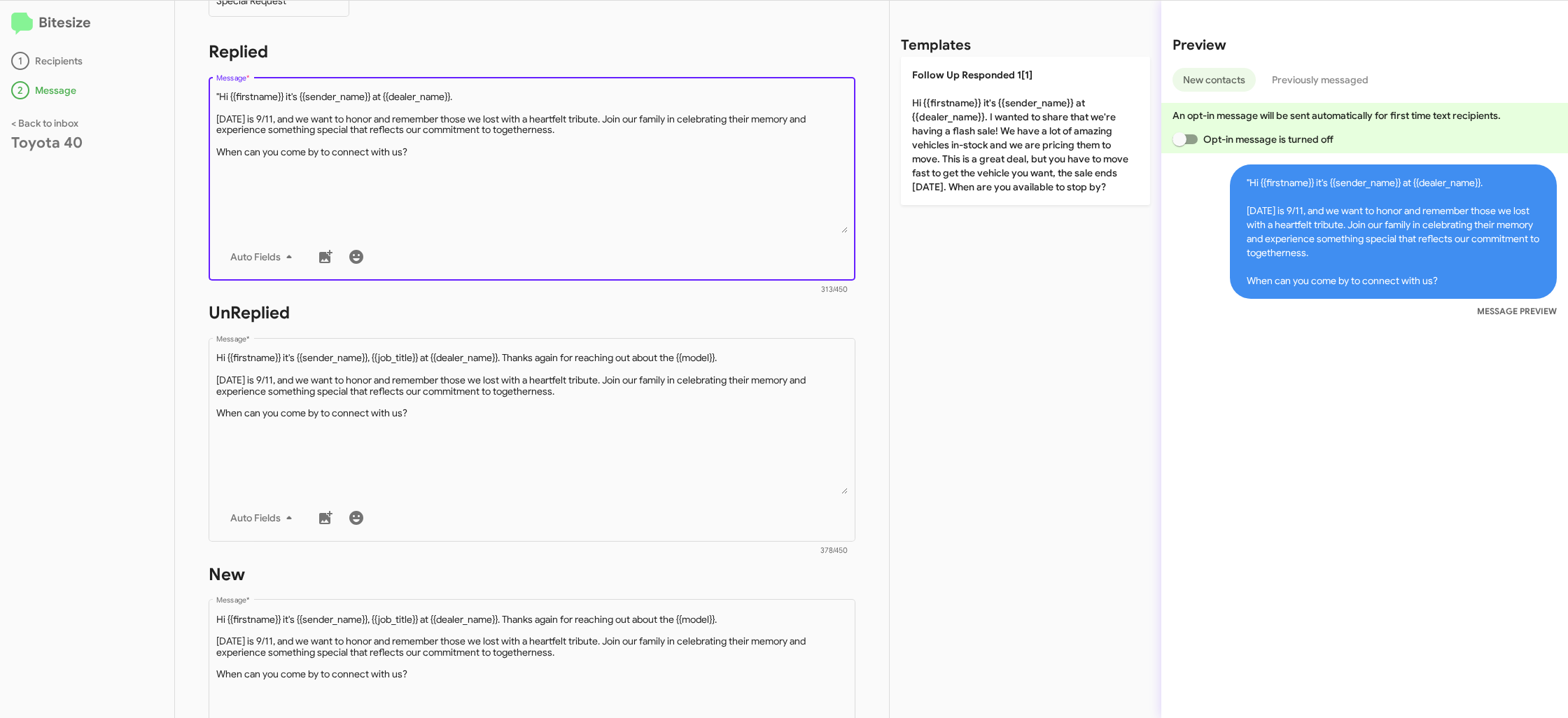
click at [218, 93] on textarea "Message *" at bounding box center [532, 162] width 632 height 143
type textarea "Hi {{firstname}} it's {{sender_name}} at {{dealer_name}}. [DATE] is 9/11, and w…"
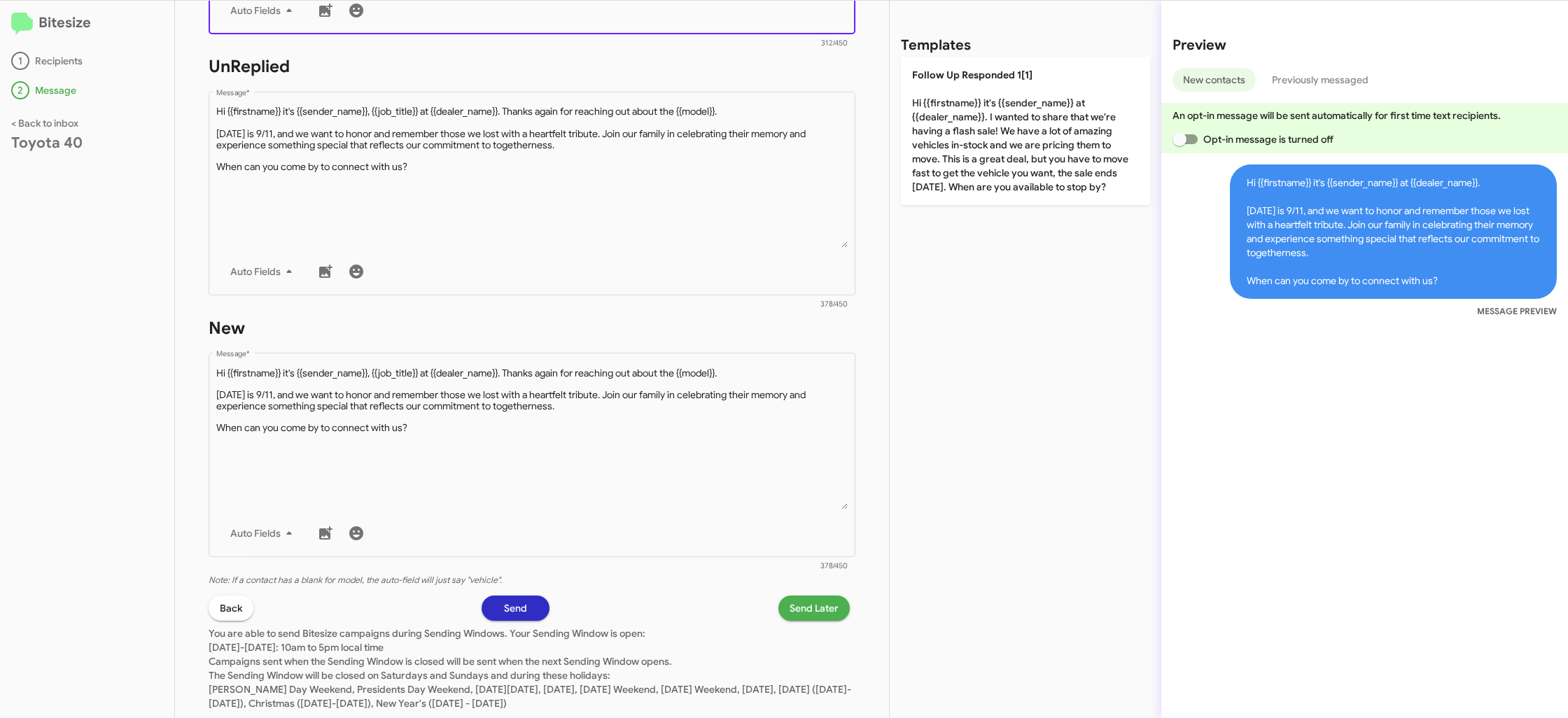
scroll to position [523, 0]
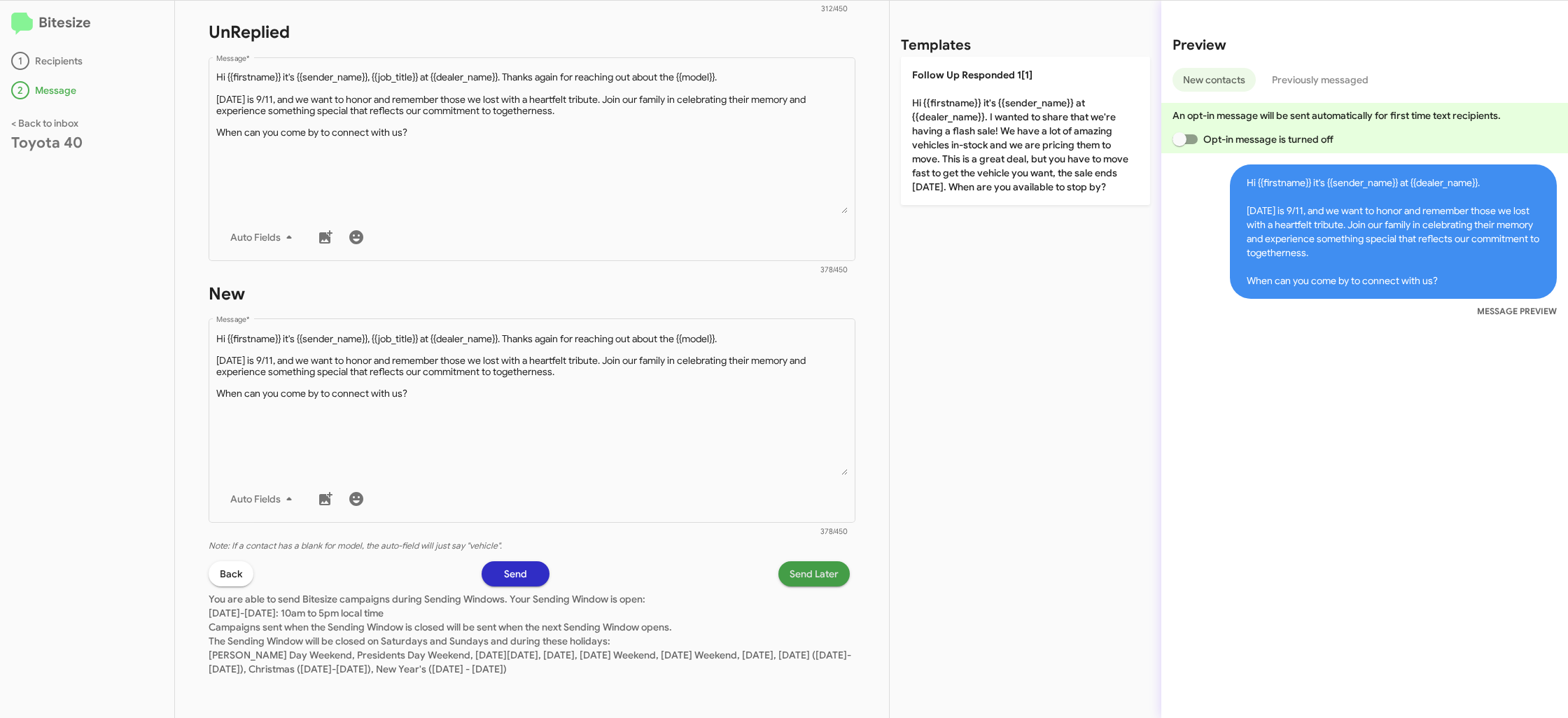
click at [815, 570] on span "Send Later" at bounding box center [814, 574] width 49 height 25
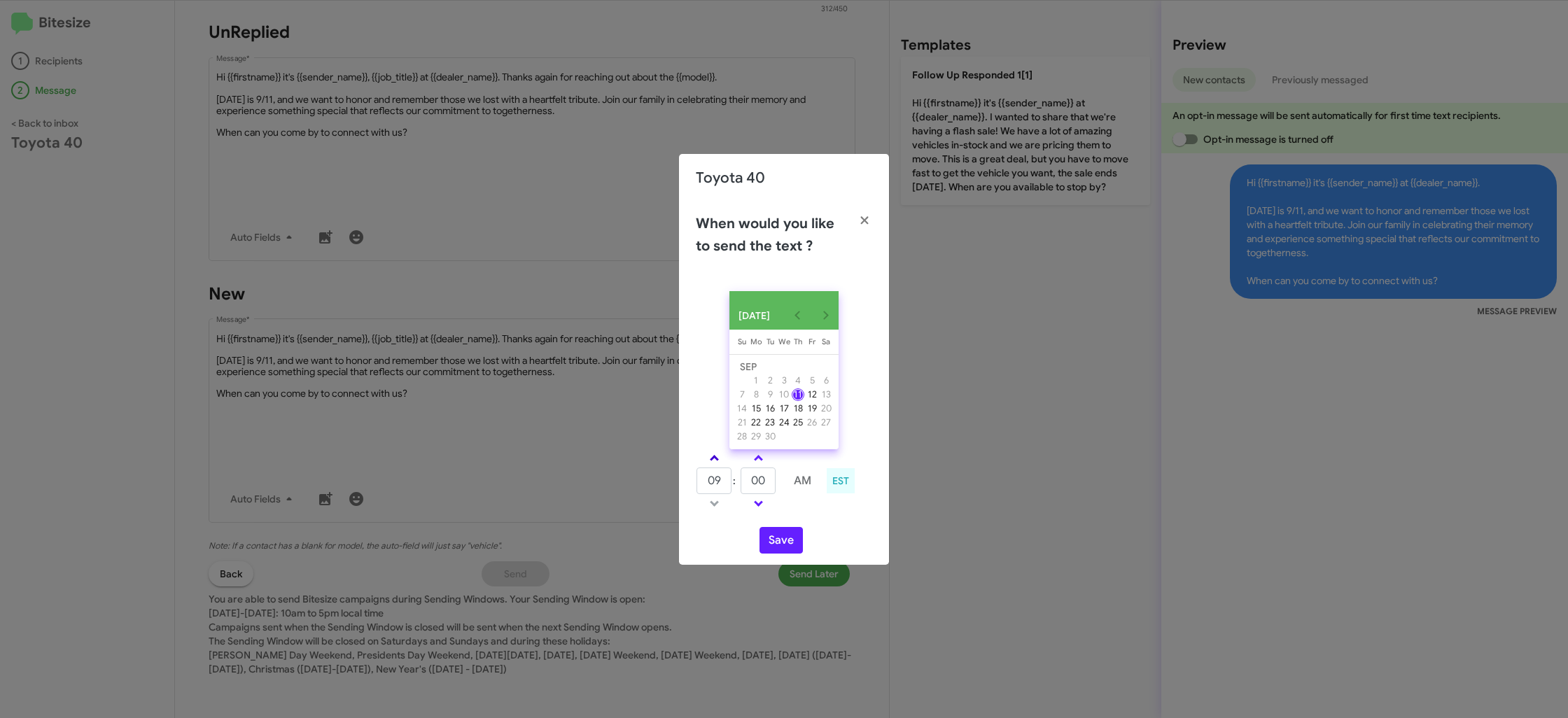
drag, startPoint x: 713, startPoint y: 467, endPoint x: 722, endPoint y: 470, distance: 9.5
click at [715, 466] on link at bounding box center [714, 457] width 24 height 16
type input "10"
click at [783, 489] on td at bounding box center [779, 480] width 8 height 28
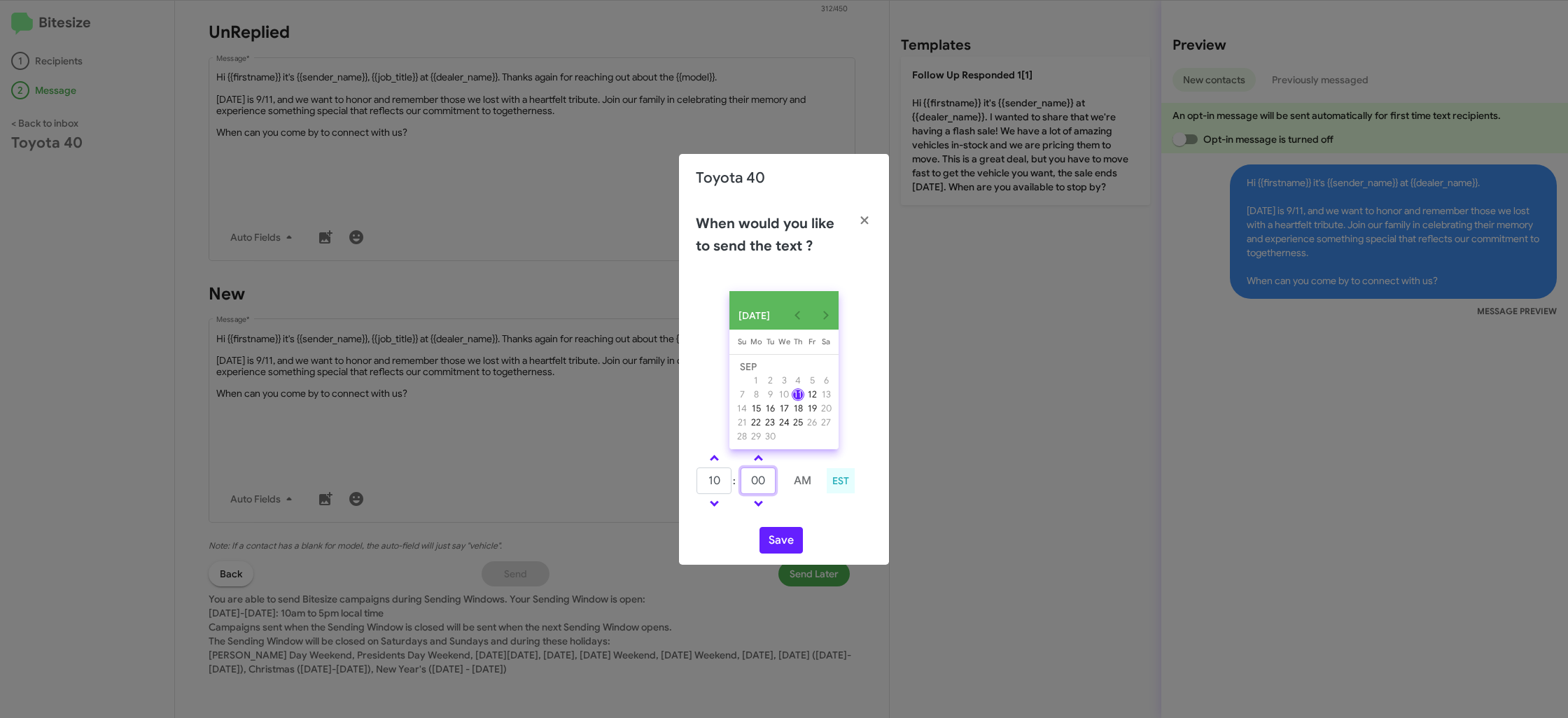
click at [760, 486] on input "00" at bounding box center [758, 481] width 35 height 27
type input "35"
click at [800, 512] on td at bounding box center [802, 503] width 37 height 18
click at [791, 536] on button "Save" at bounding box center [781, 540] width 44 height 27
